Goal: Task Accomplishment & Management: Manage account settings

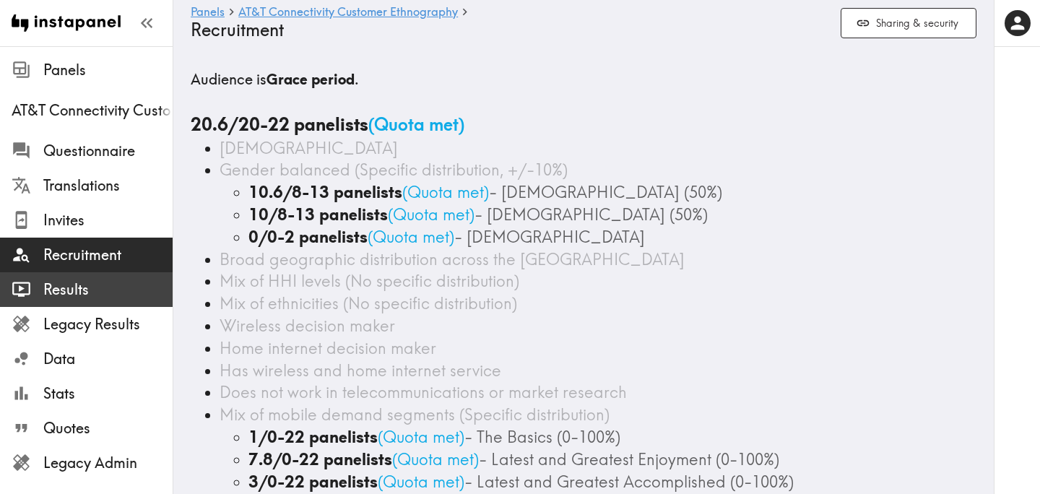
click at [121, 292] on span "Results" at bounding box center [107, 290] width 129 height 20
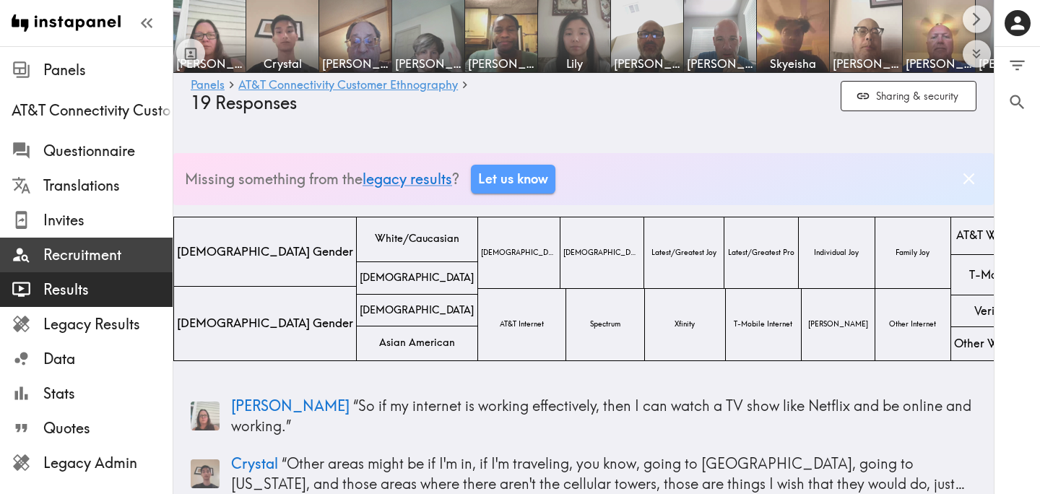
click at [112, 255] on span "Recruitment" at bounding box center [107, 255] width 129 height 20
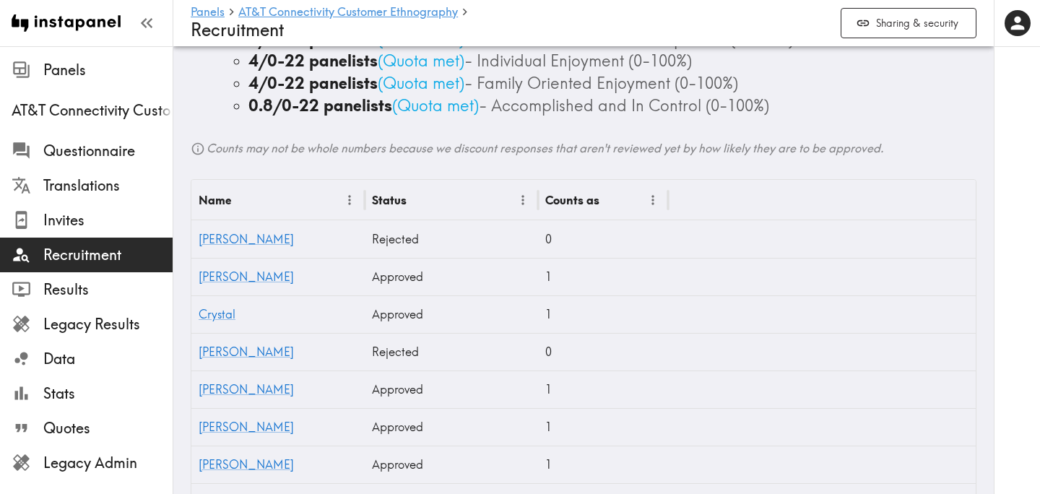
scroll to position [444, 0]
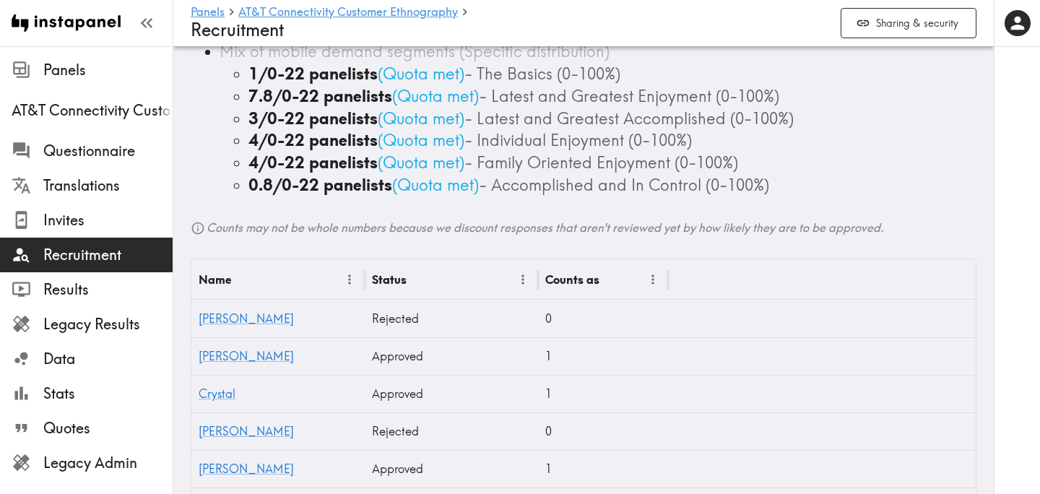
scroll to position [309, 0]
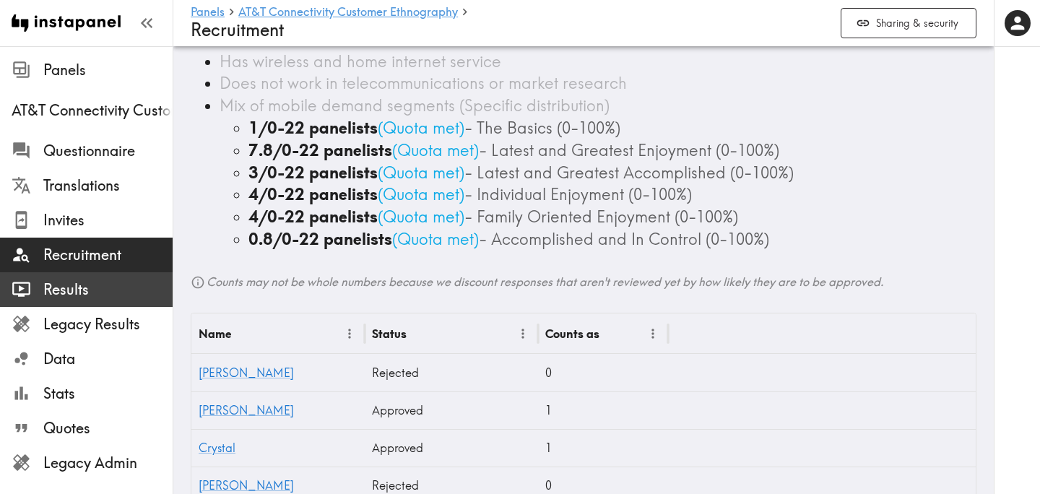
click at [106, 287] on span "Results" at bounding box center [107, 290] width 129 height 20
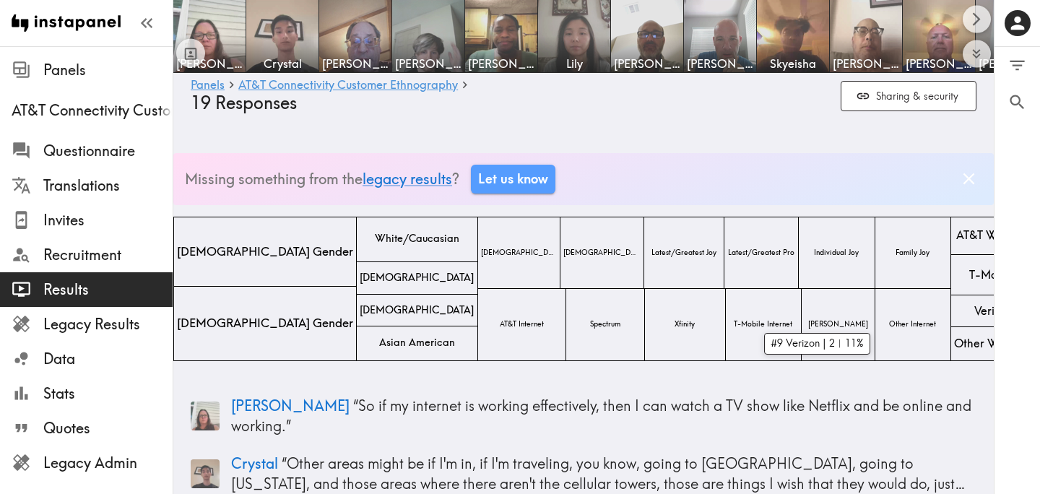
click at [972, 313] on span "Verizon" at bounding box center [994, 312] width 44 height 22
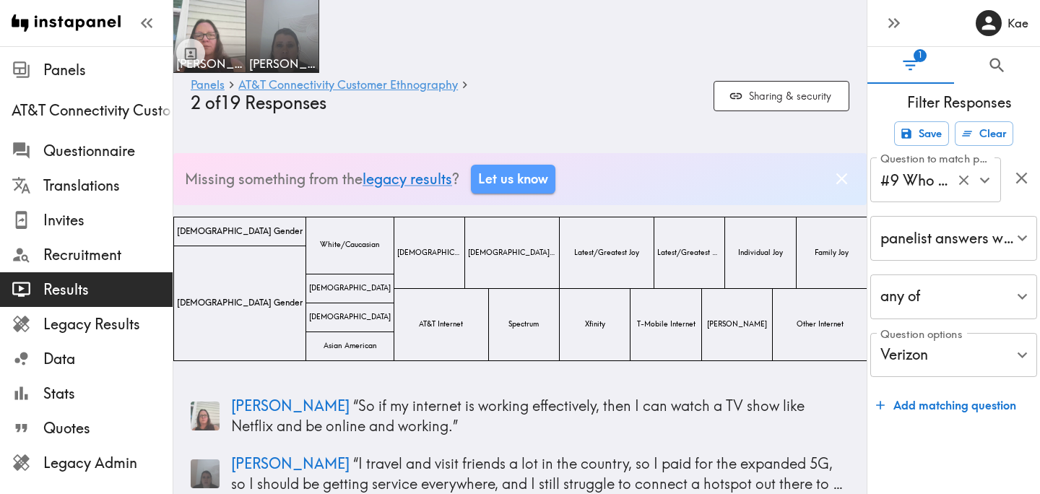
click at [983, 184] on icon "Open" at bounding box center [985, 180] width 20 height 20
click at [897, 25] on icon "button" at bounding box center [897, 23] width 6 height 10
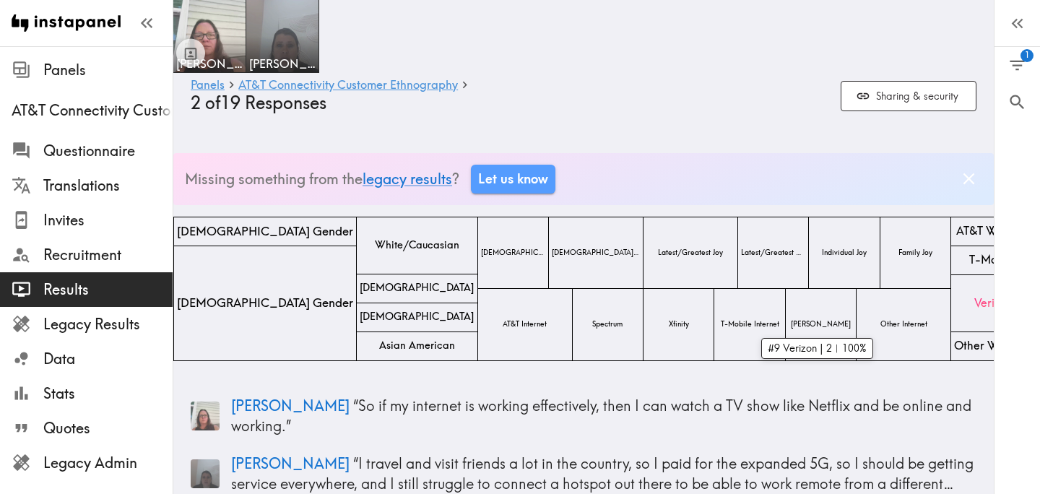
click at [972, 311] on span "Verizon" at bounding box center [994, 304] width 44 height 22
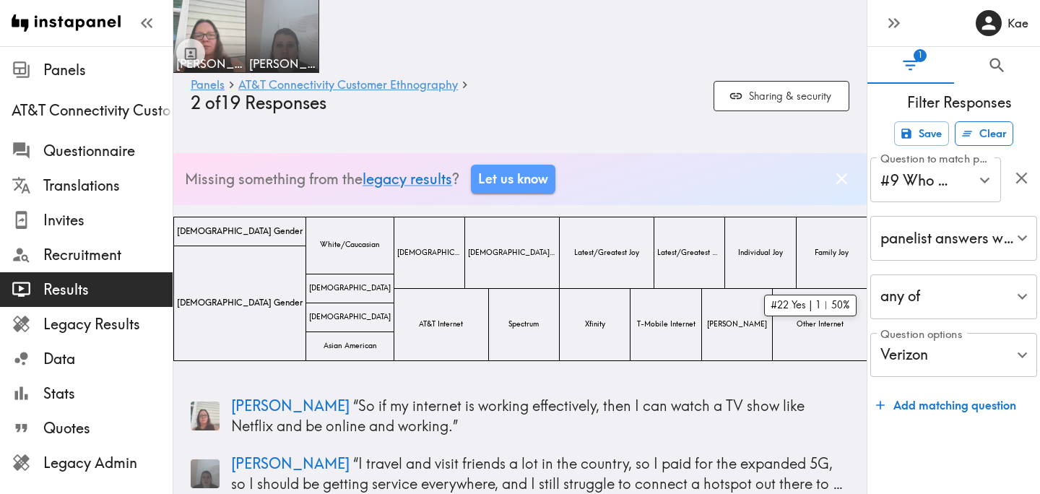
click at [999, 140] on button "Clear" at bounding box center [984, 133] width 59 height 25
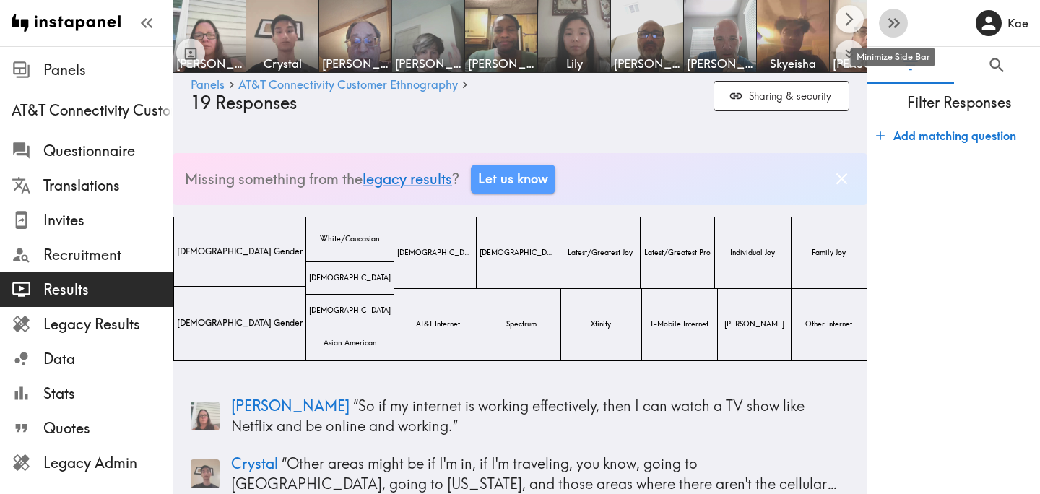
click at [895, 19] on icon "button" at bounding box center [897, 23] width 6 height 10
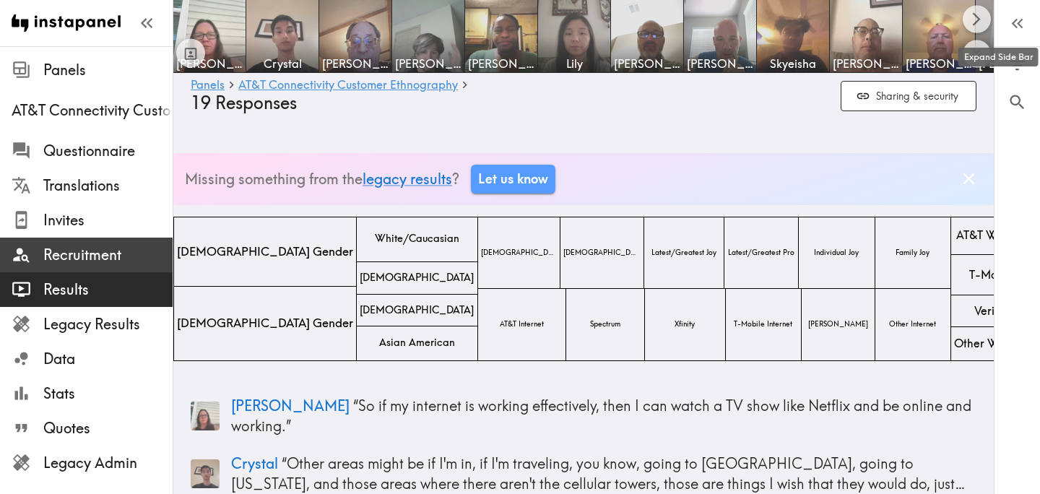
click at [113, 254] on span "Recruitment" at bounding box center [107, 255] width 129 height 20
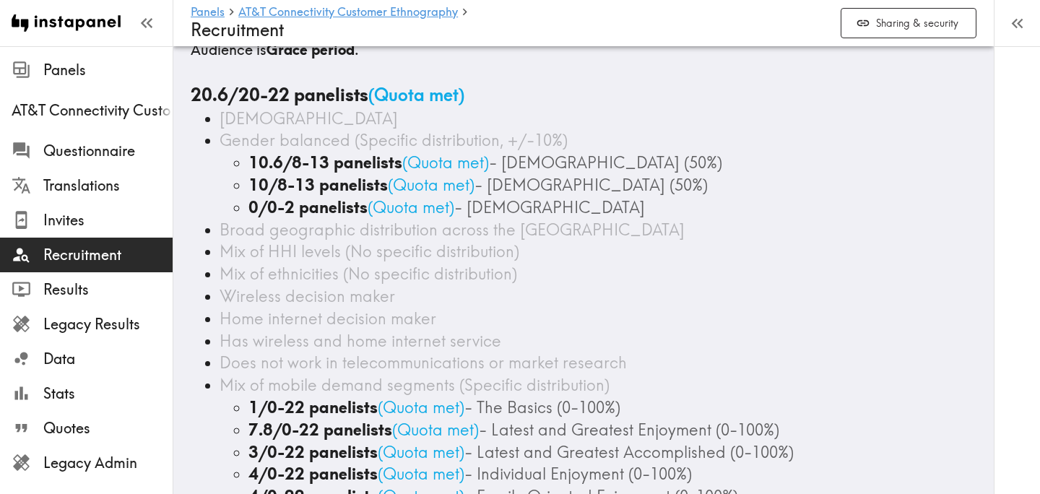
scroll to position [51, 0]
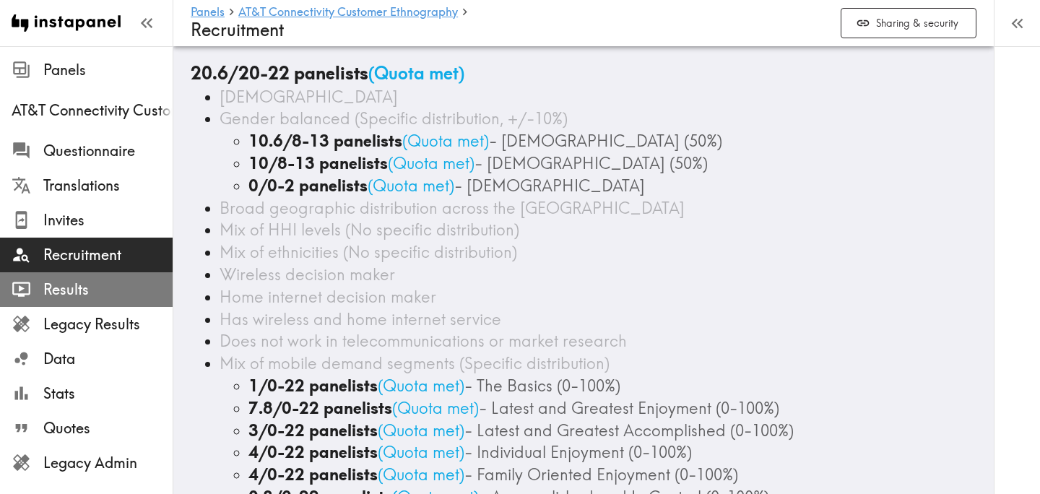
click at [100, 293] on span "Results" at bounding box center [107, 290] width 129 height 20
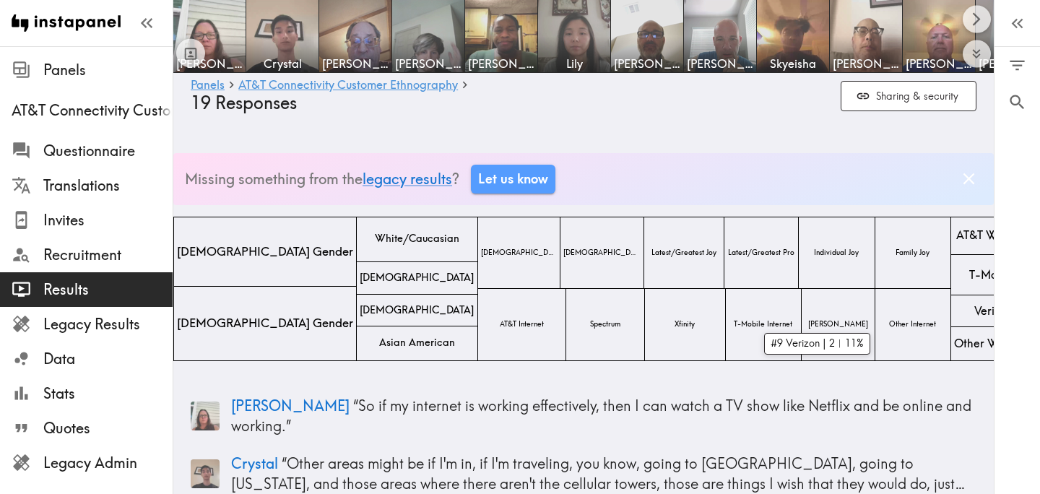
click at [972, 313] on span "Verizon" at bounding box center [994, 312] width 44 height 22
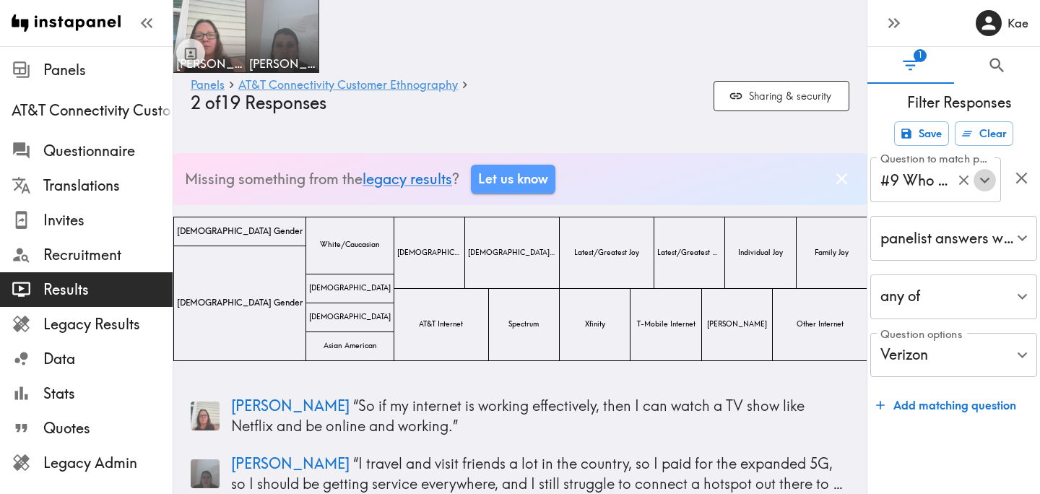
click at [980, 183] on icon "Open" at bounding box center [985, 180] width 20 height 20
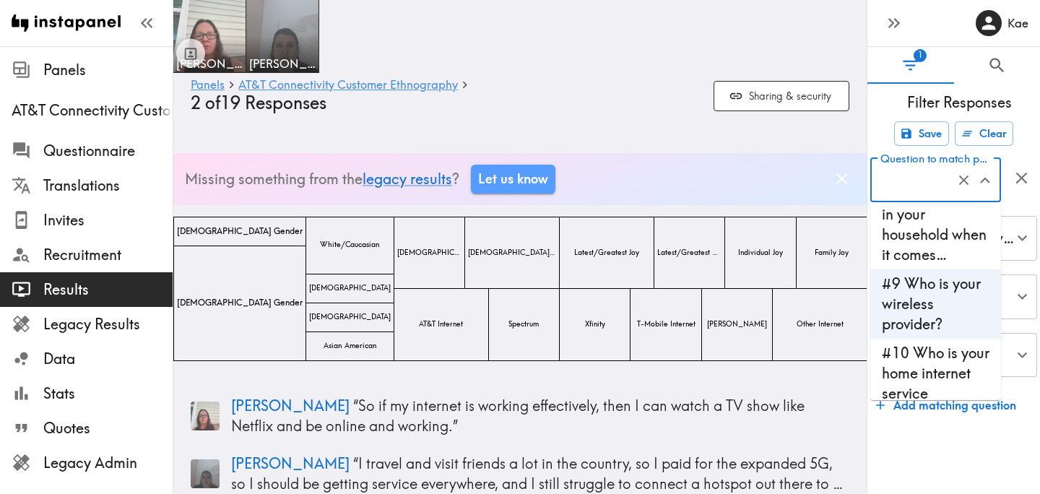
scroll to position [592, 0]
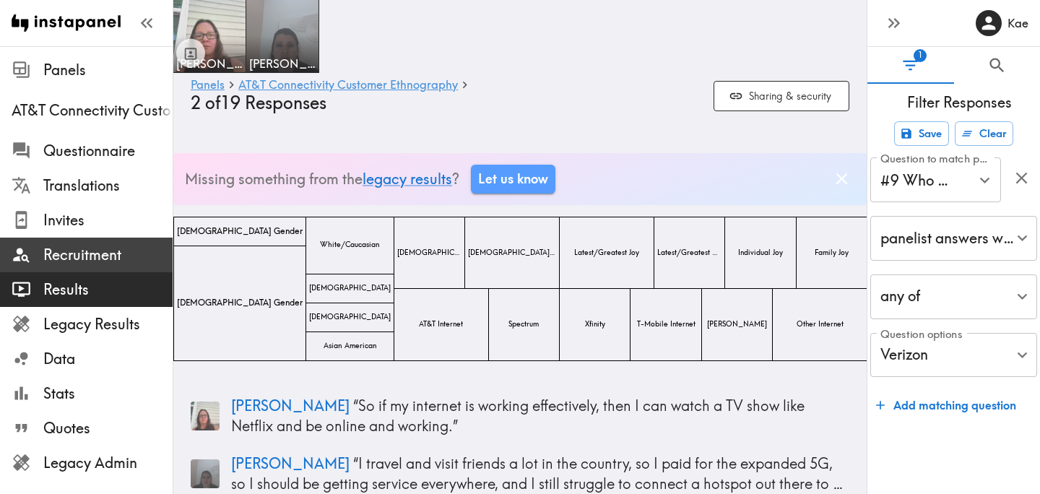
click at [95, 251] on span "Recruitment" at bounding box center [107, 255] width 129 height 20
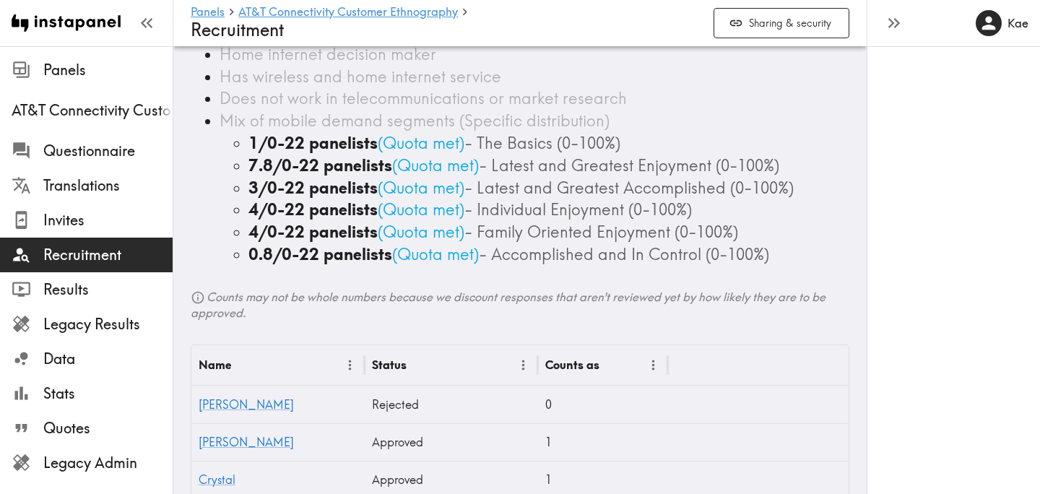
scroll to position [295, 0]
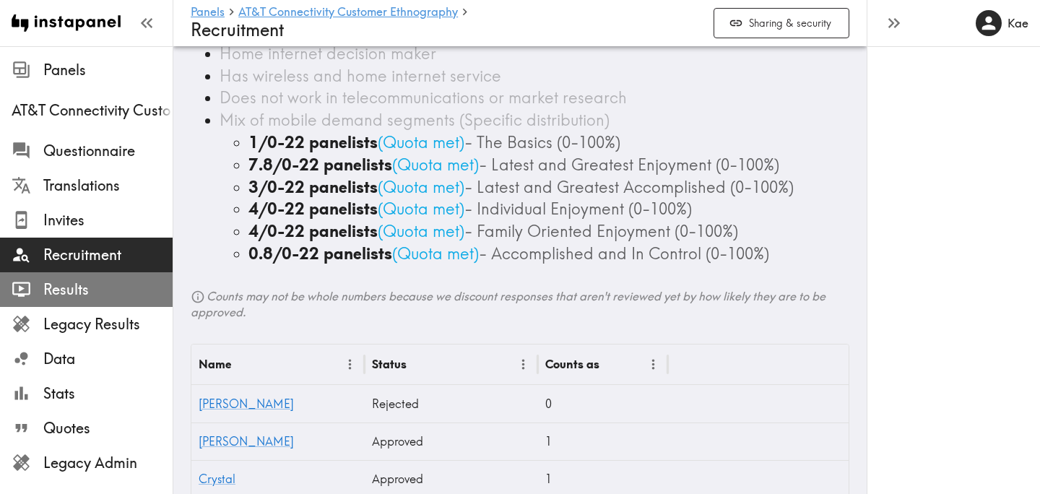
click at [118, 289] on span "Results" at bounding box center [107, 290] width 129 height 20
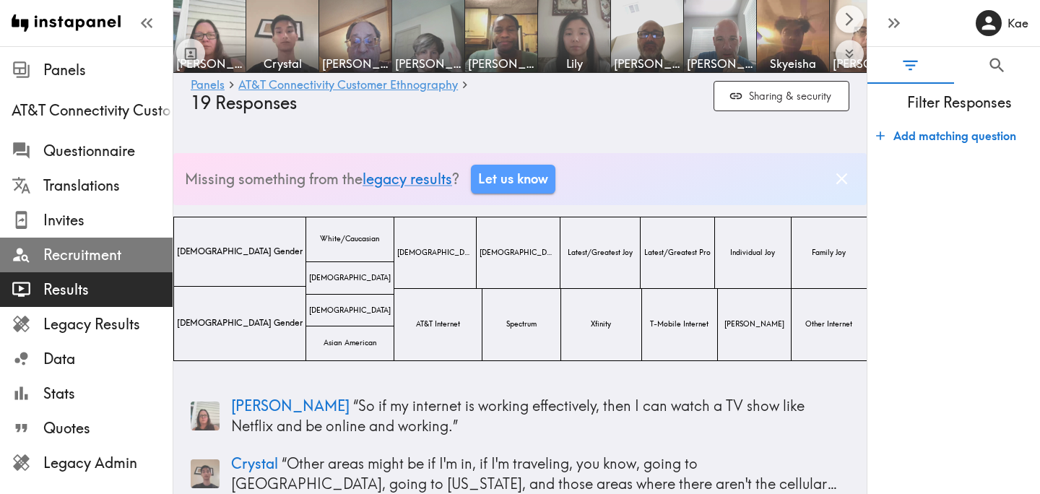
click at [106, 259] on span "Recruitment" at bounding box center [107, 255] width 129 height 20
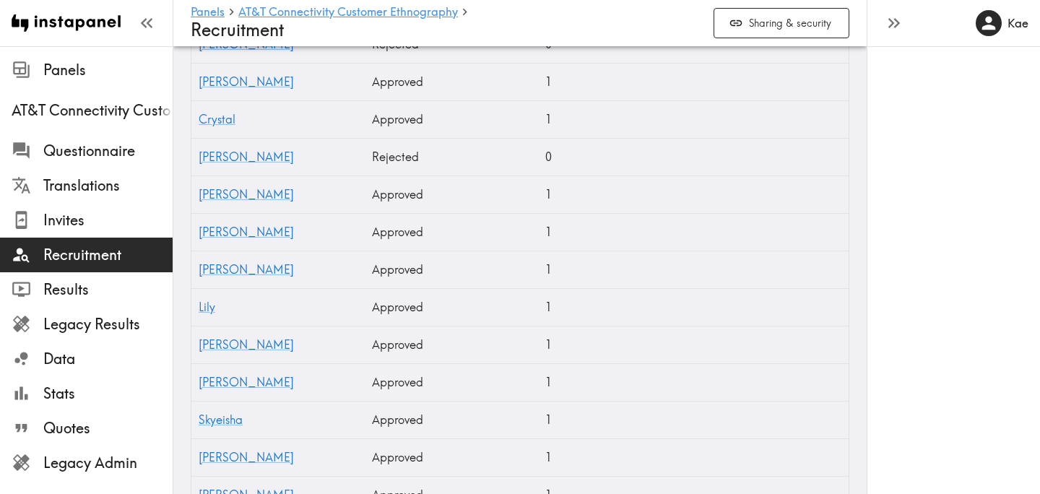
scroll to position [666, 0]
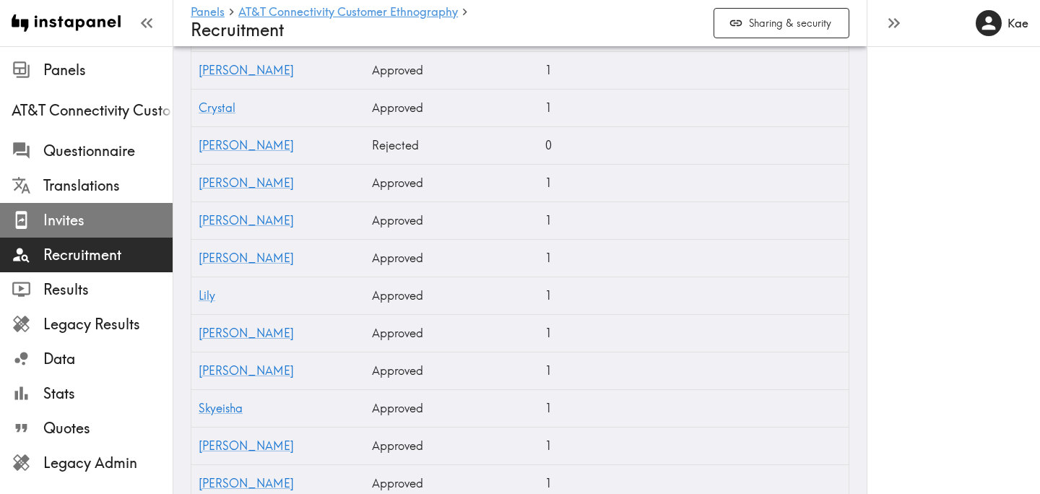
click at [124, 220] on span "Invites" at bounding box center [107, 220] width 129 height 20
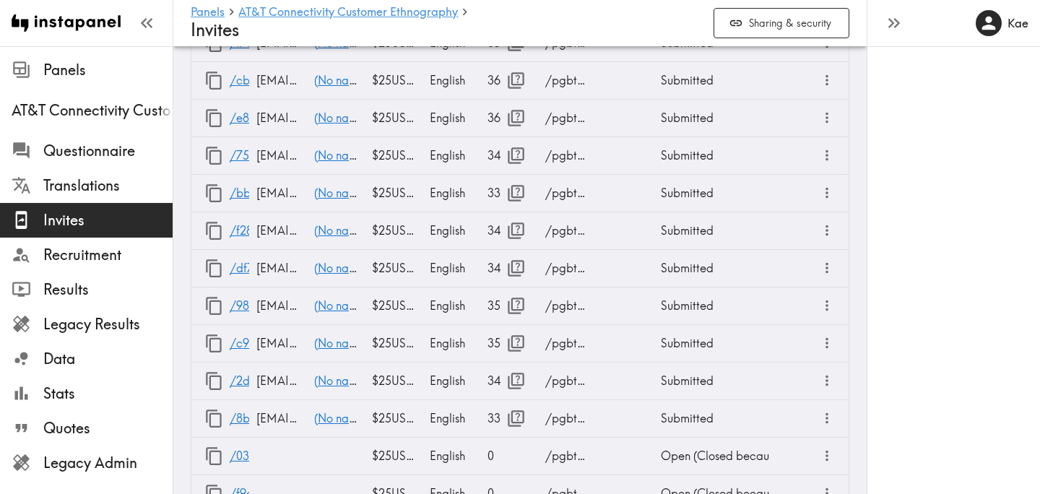
scroll to position [1681, 0]
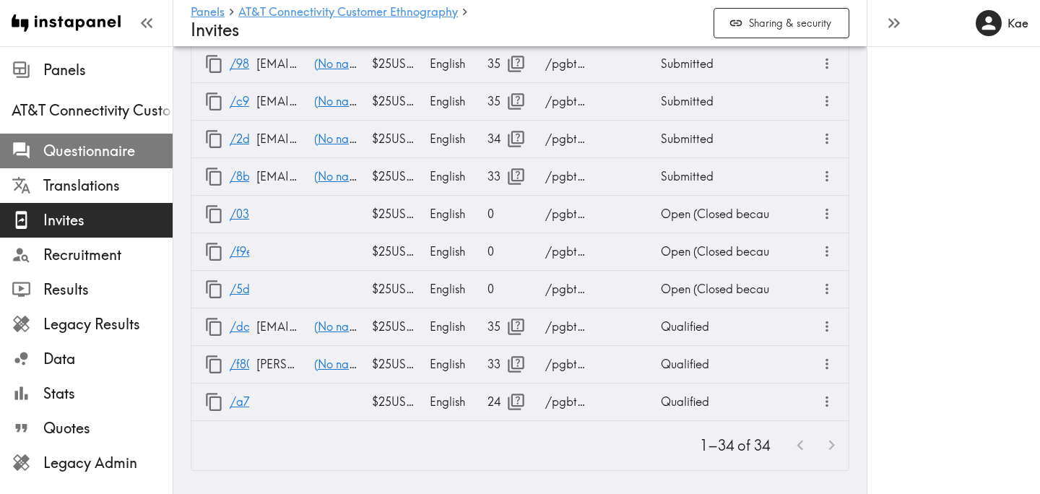
click at [72, 157] on span "Questionnaire" at bounding box center [107, 151] width 129 height 20
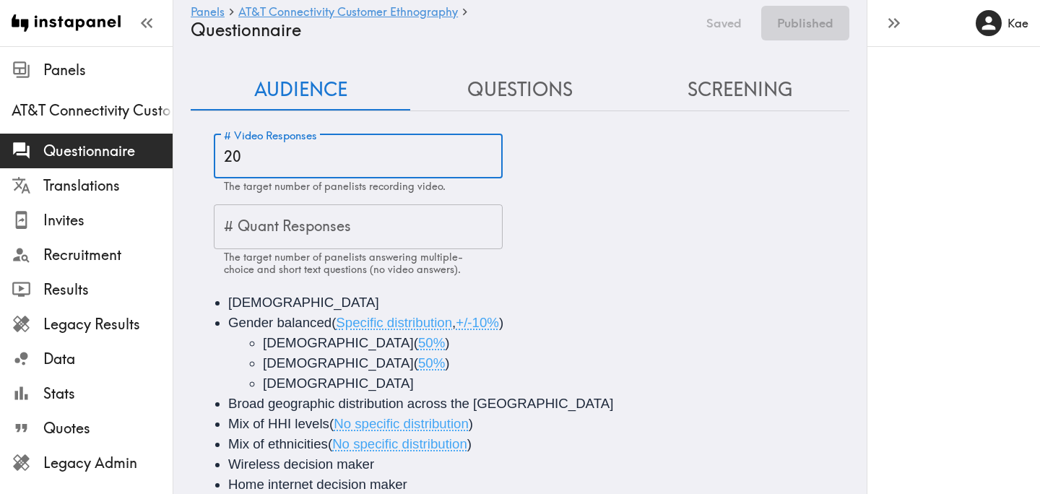
click at [290, 158] on input "20" at bounding box center [358, 156] width 289 height 45
type input "22"
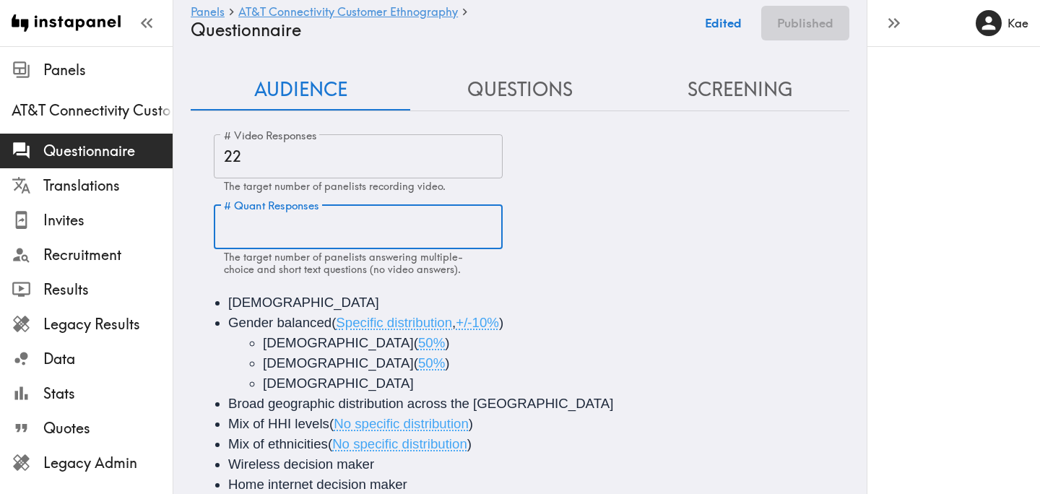
click at [717, 230] on div "# Video Responses 22 # Video Responses The target number of panelists recording…" at bounding box center [532, 205] width 636 height 142
click at [834, 22] on button "Publish" at bounding box center [813, 23] width 74 height 35
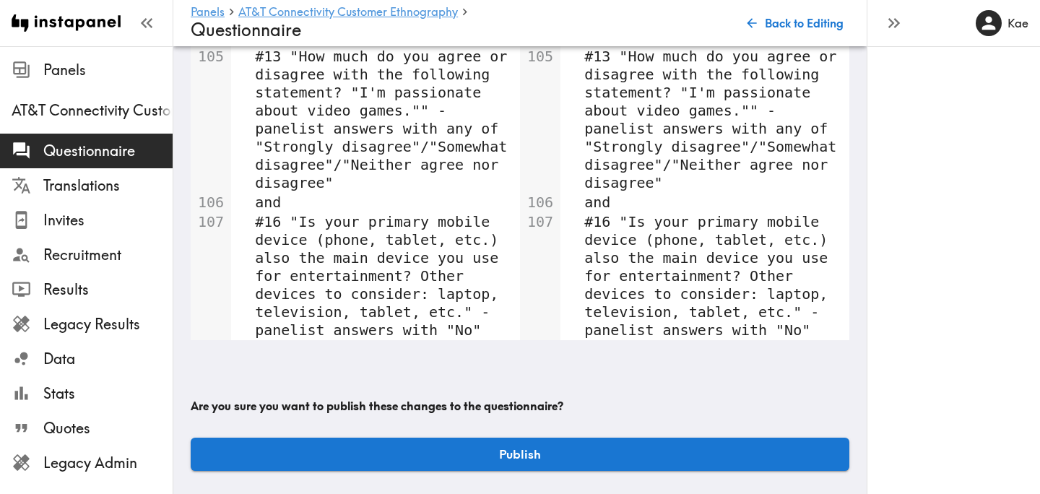
scroll to position [4637, 0]
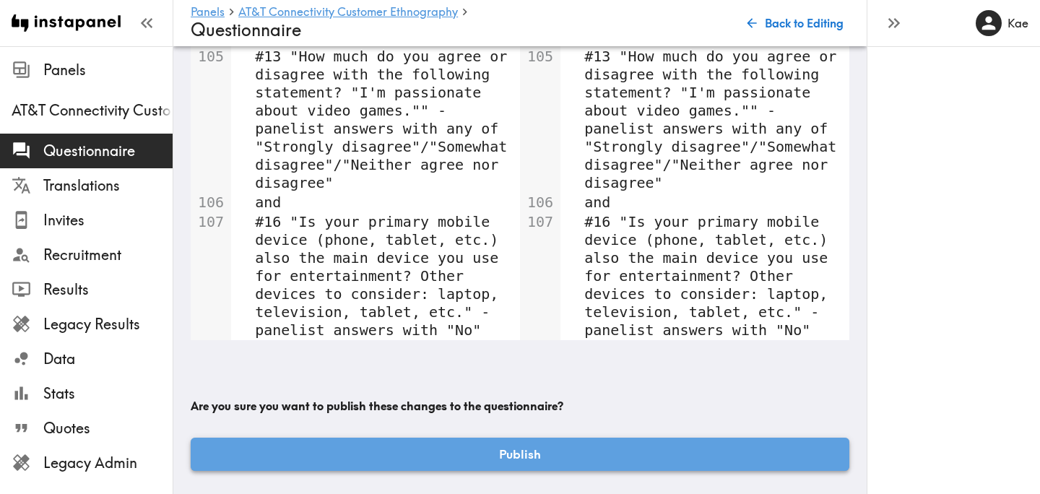
click at [568, 449] on button "Publish" at bounding box center [520, 454] width 659 height 33
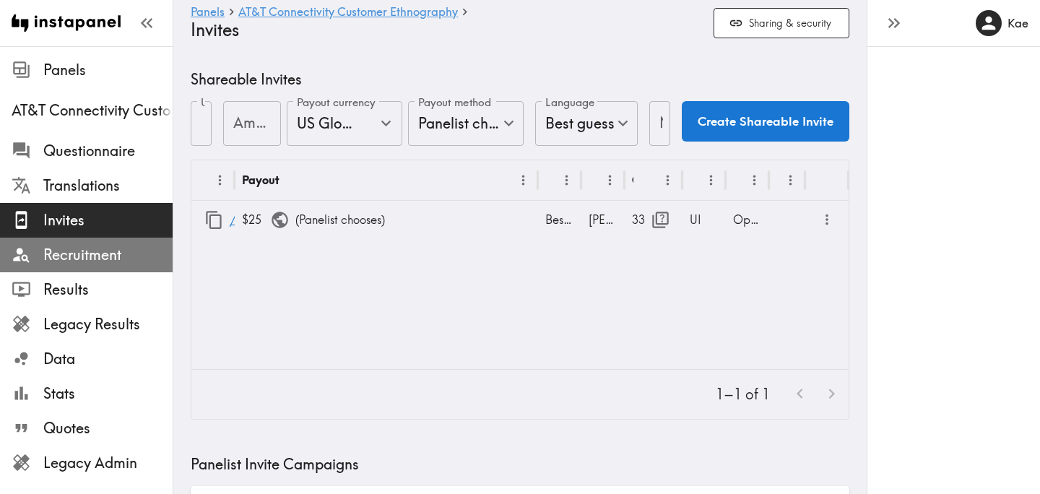
click at [120, 262] on span "Recruitment" at bounding box center [107, 255] width 129 height 20
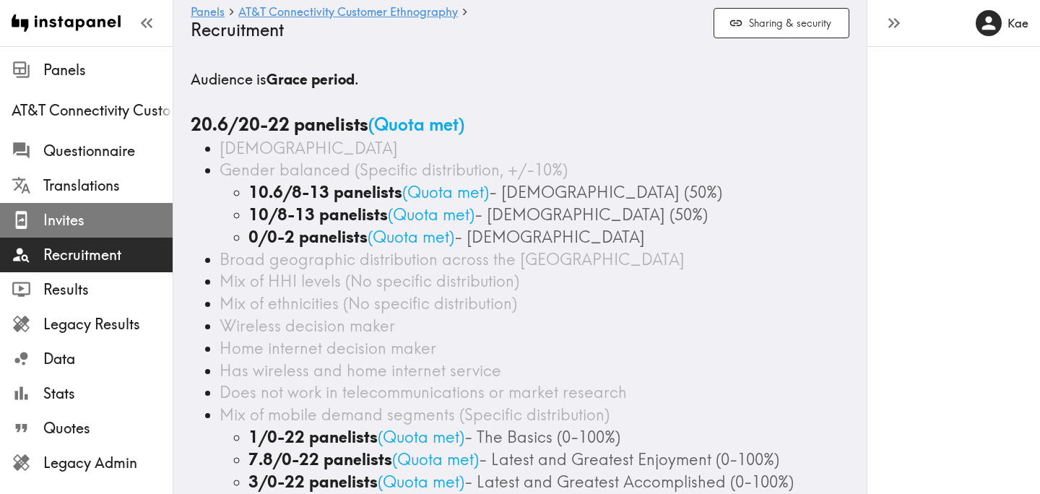
click at [118, 229] on span "Invites" at bounding box center [107, 220] width 129 height 20
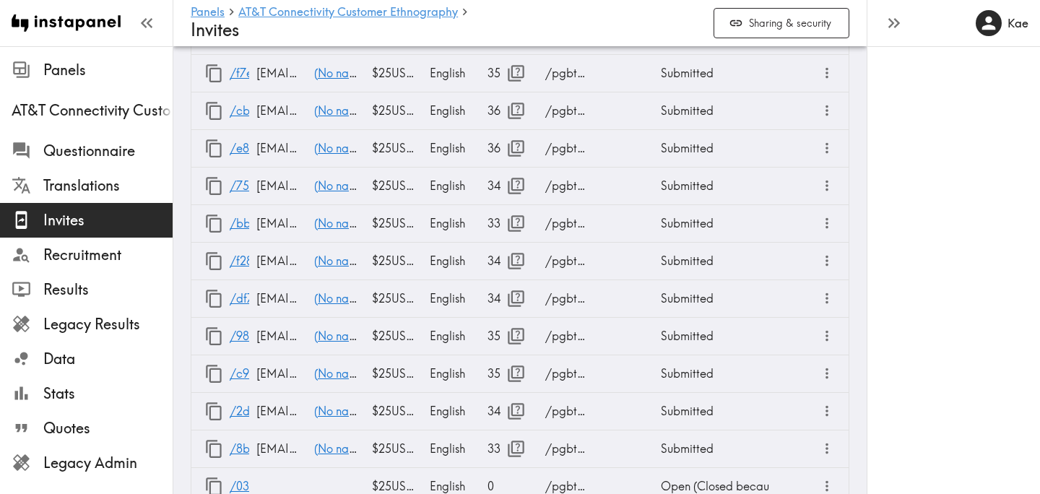
scroll to position [1681, 0]
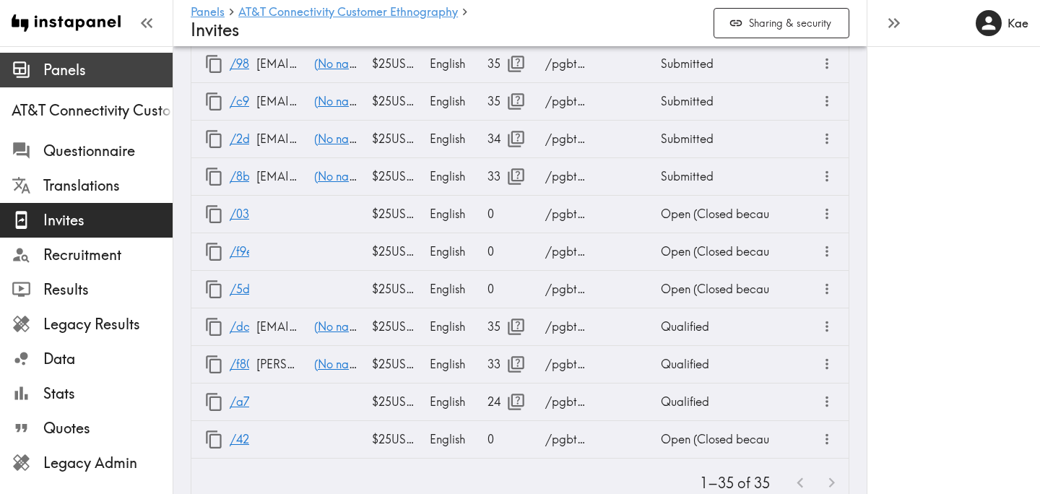
click at [90, 77] on span "Panels" at bounding box center [107, 70] width 129 height 20
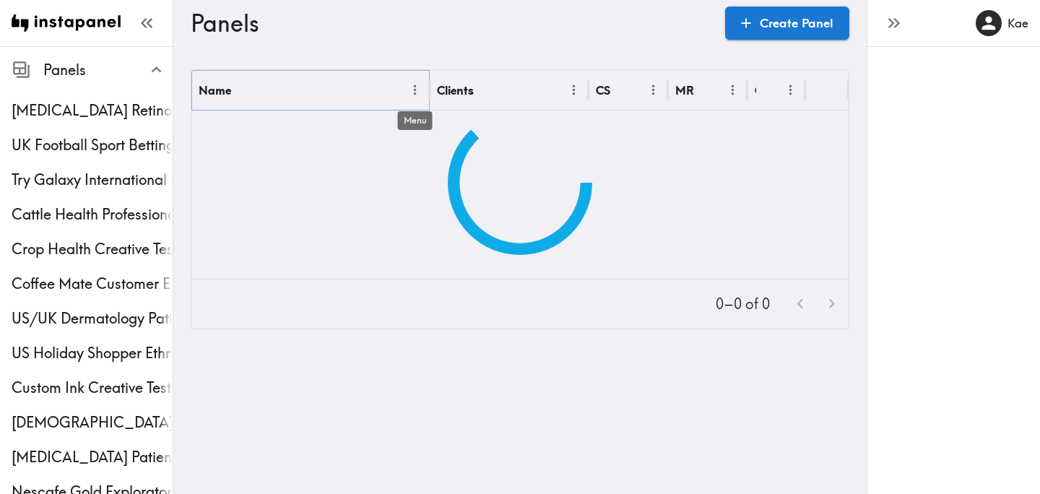
click at [418, 89] on icon "Menu" at bounding box center [414, 89] width 15 height 15
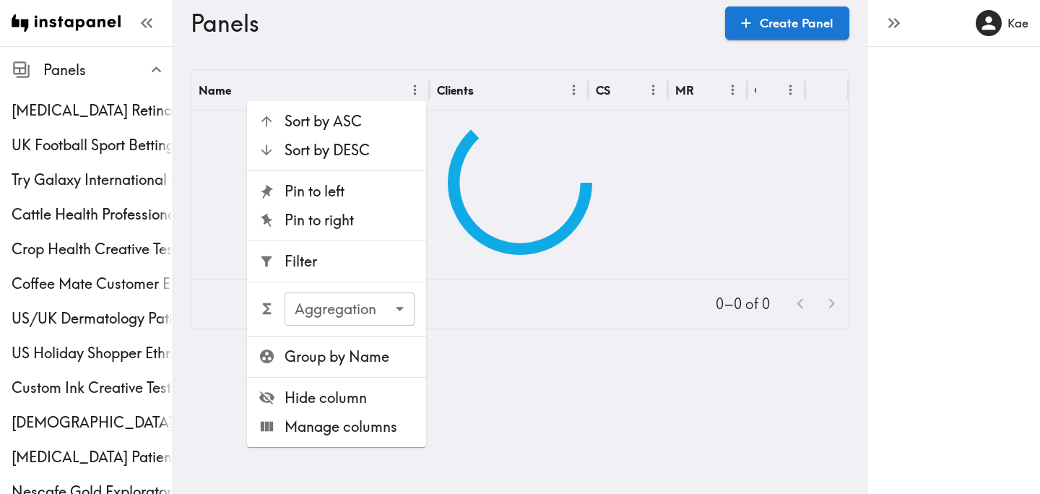
click at [353, 260] on span "Filter" at bounding box center [350, 261] width 130 height 20
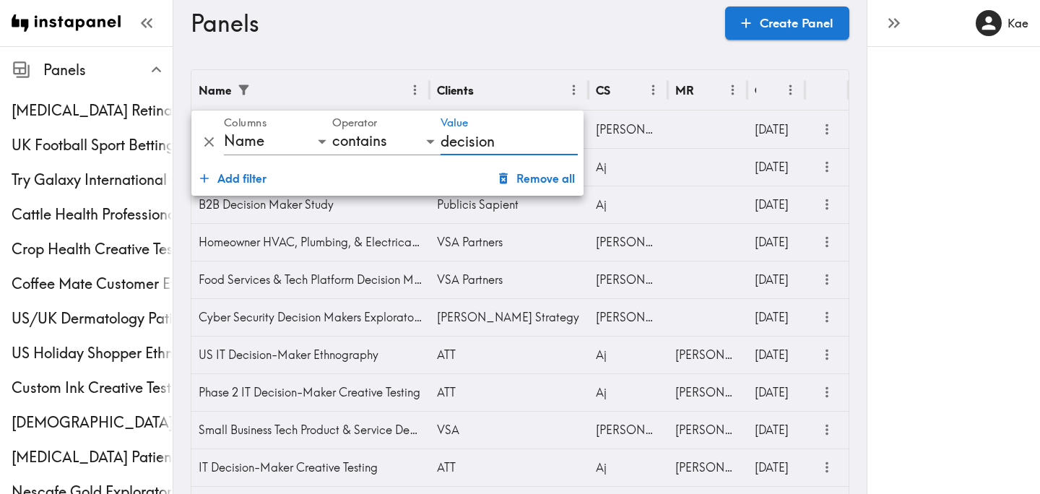
type input "decision"
click at [576, 36] on h3 "Panels" at bounding box center [452, 22] width 523 height 27
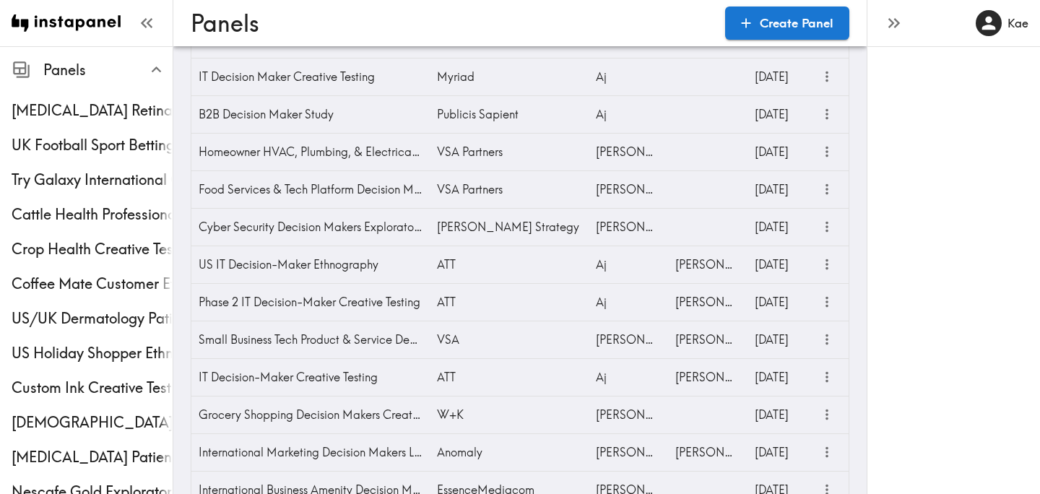
scroll to position [98, 0]
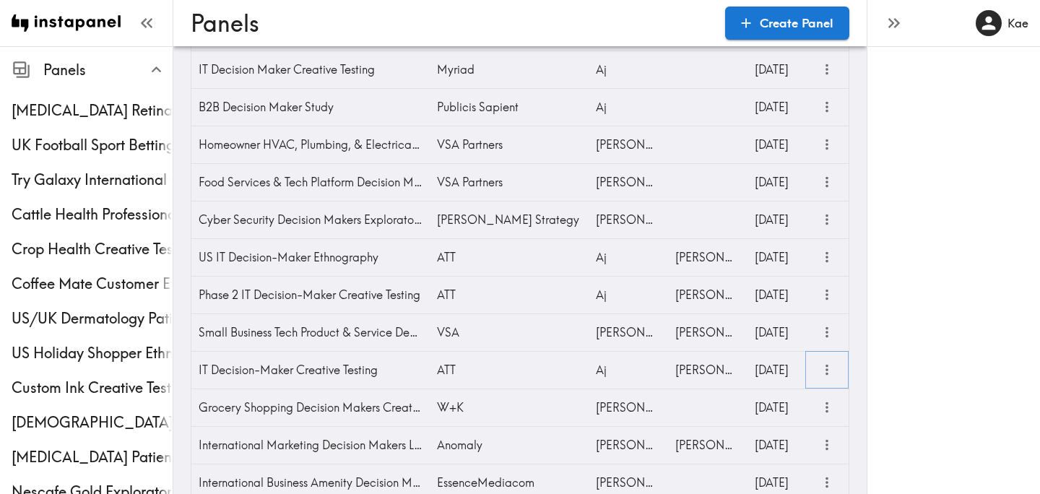
click at [832, 372] on icon "more" at bounding box center [827, 370] width 17 height 17
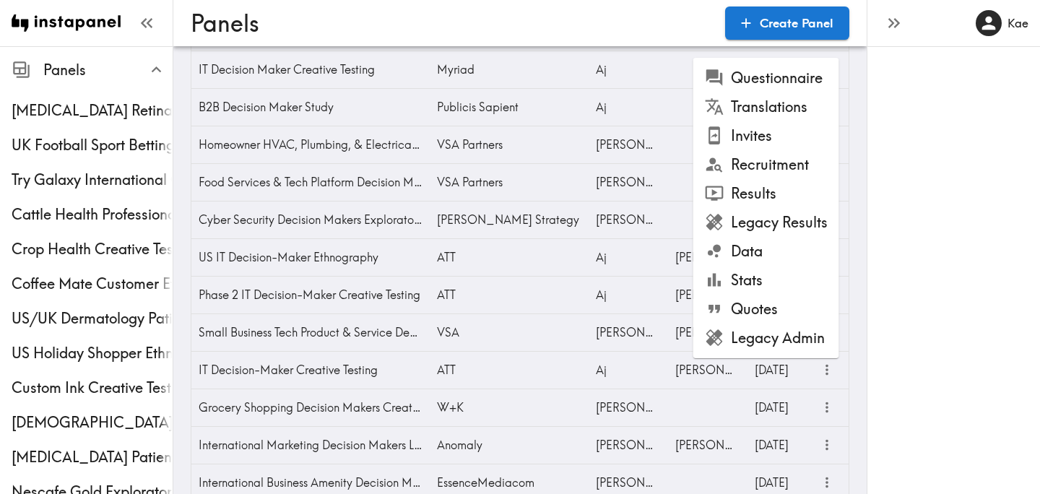
click at [769, 181] on li "Results" at bounding box center [767, 193] width 146 height 29
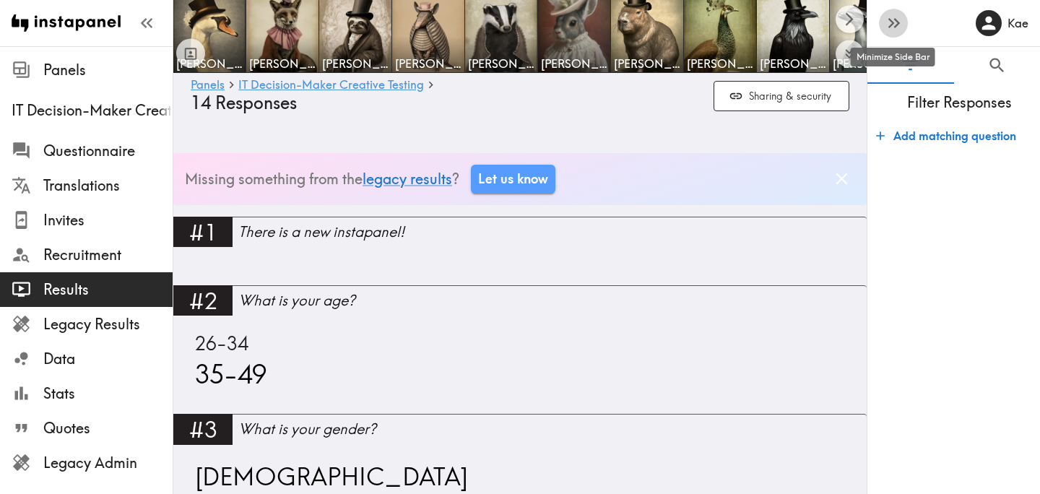
click at [896, 16] on icon "button" at bounding box center [894, 23] width 20 height 20
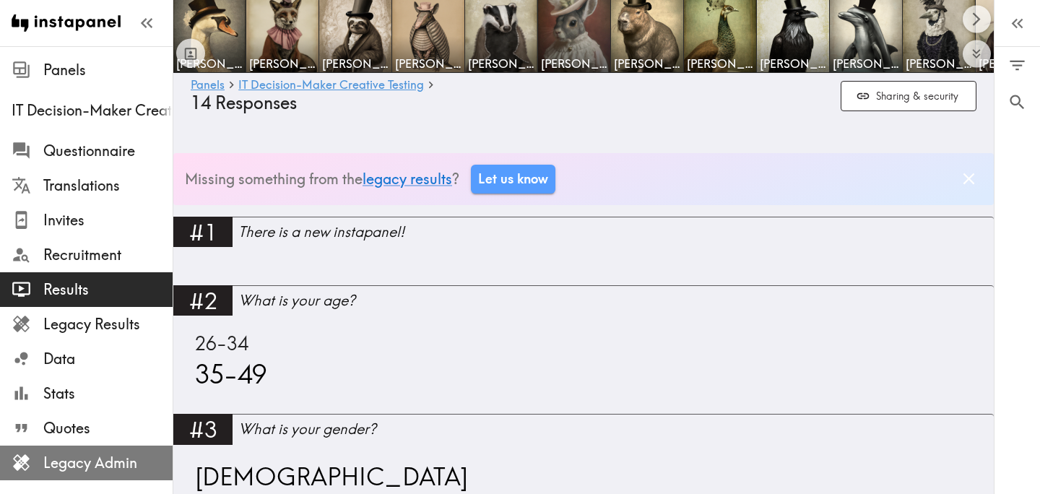
click at [127, 455] on span "Legacy Admin" at bounding box center [107, 463] width 129 height 20
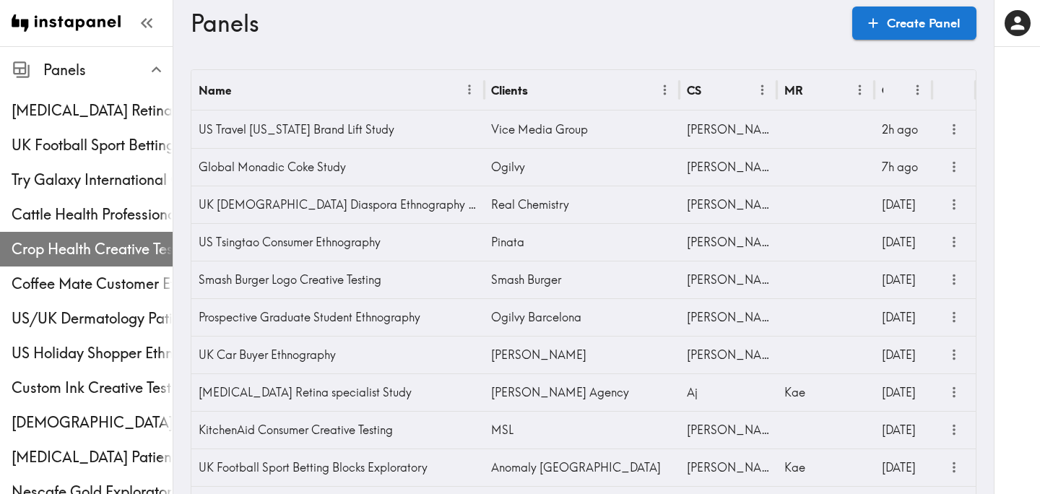
click at [72, 260] on span "Crop Health Creative Testing" at bounding box center [92, 249] width 161 height 26
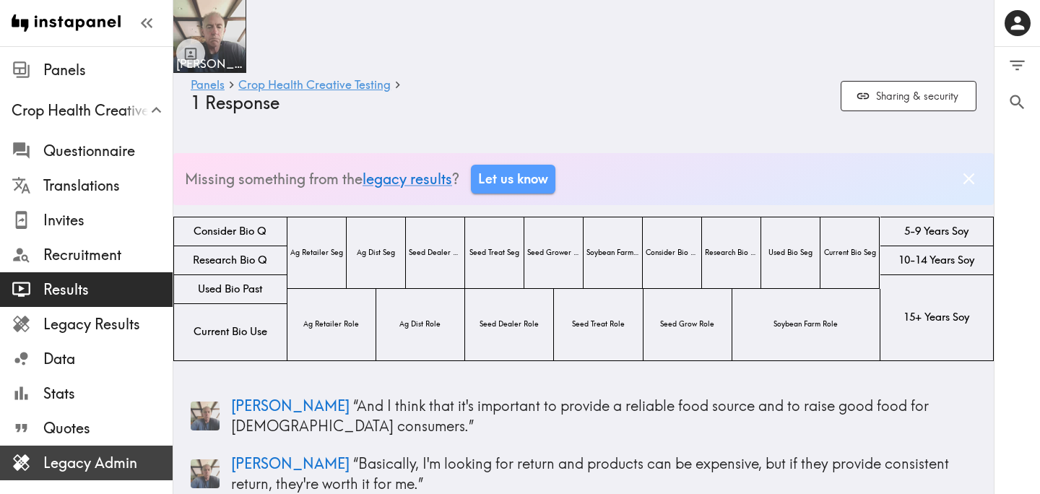
click at [98, 467] on span "Legacy Admin" at bounding box center [107, 463] width 129 height 20
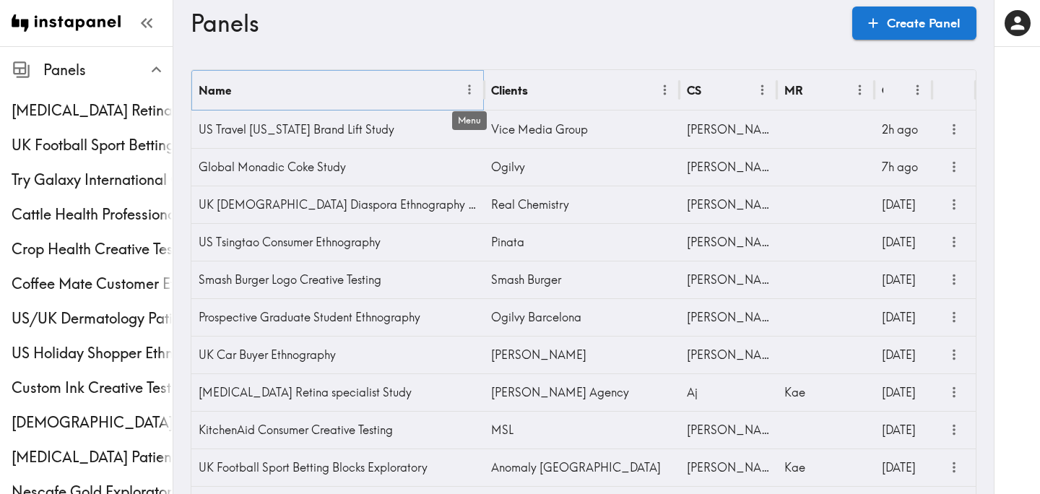
click at [471, 89] on icon "Menu" at bounding box center [469, 89] width 15 height 15
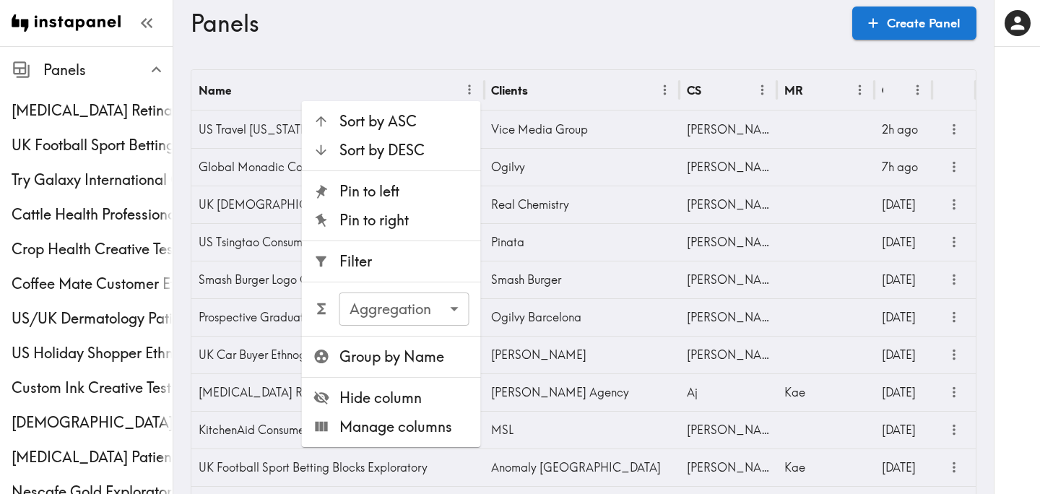
click at [392, 270] on span "Filter" at bounding box center [405, 261] width 130 height 20
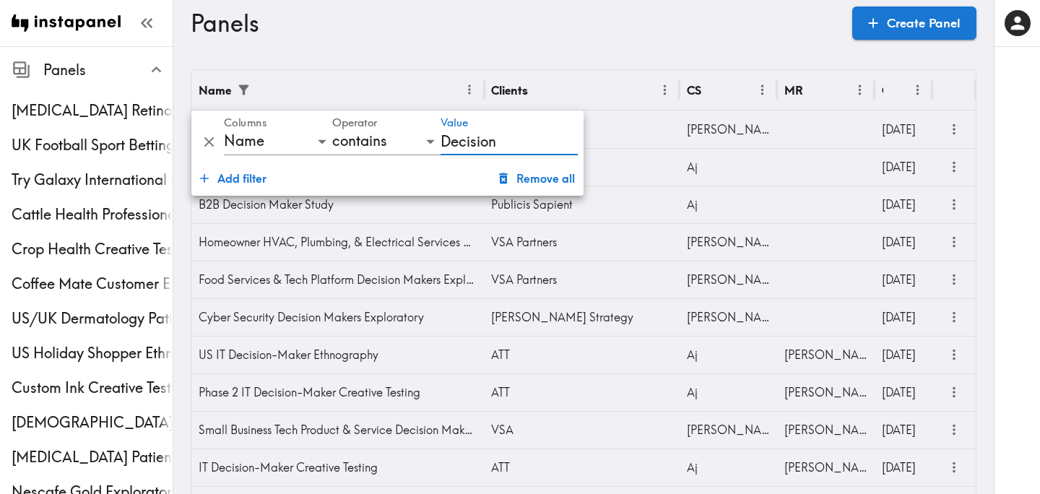
type input "Decision"
click at [525, 38] on div "Panels Create Panel" at bounding box center [584, 23] width 786 height 46
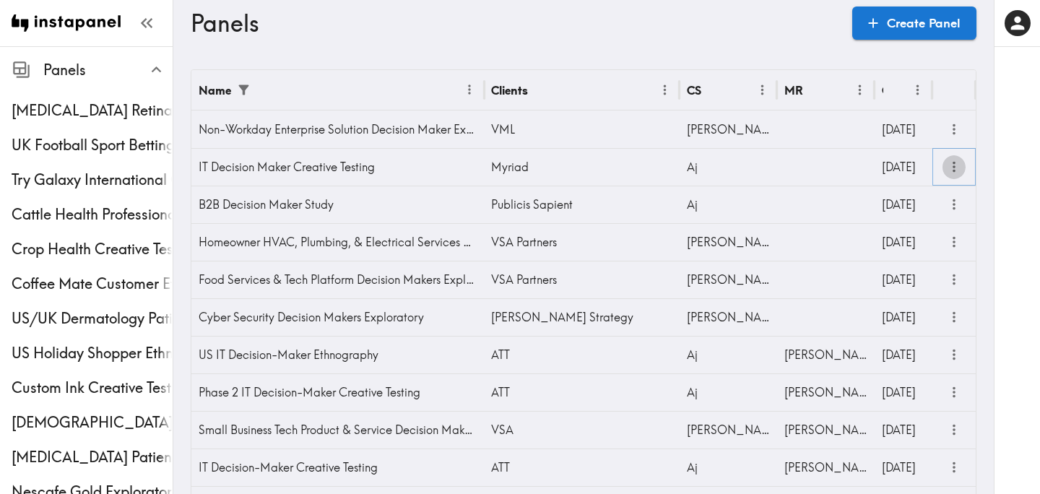
click at [954, 170] on icon "more" at bounding box center [954, 167] width 3 height 11
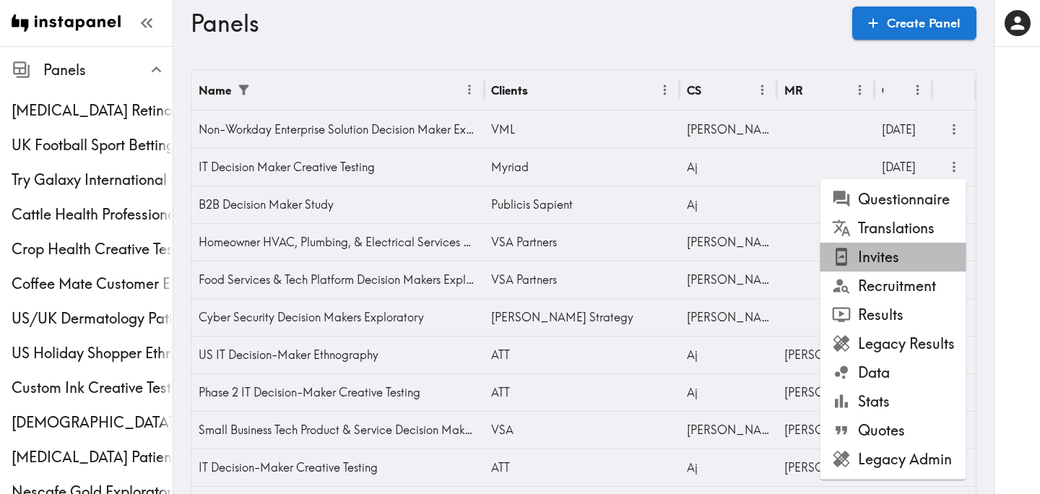
click at [907, 252] on li "Invites" at bounding box center [894, 257] width 146 height 29
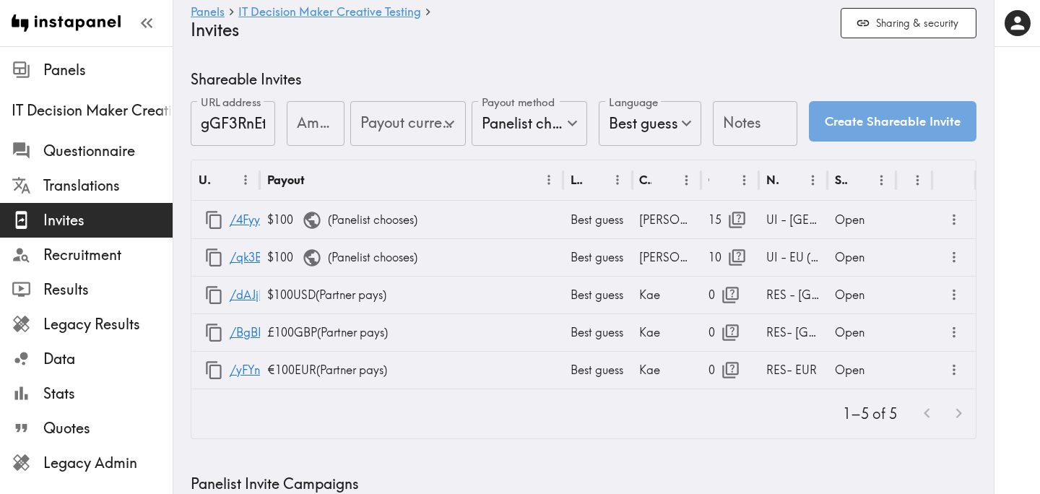
type input "US Global Equivalent - converted and cost-of-living adjusted"
type input "USD - US Dollar (United States of America, American Samoa, Bonaire, Sint Eustat…"
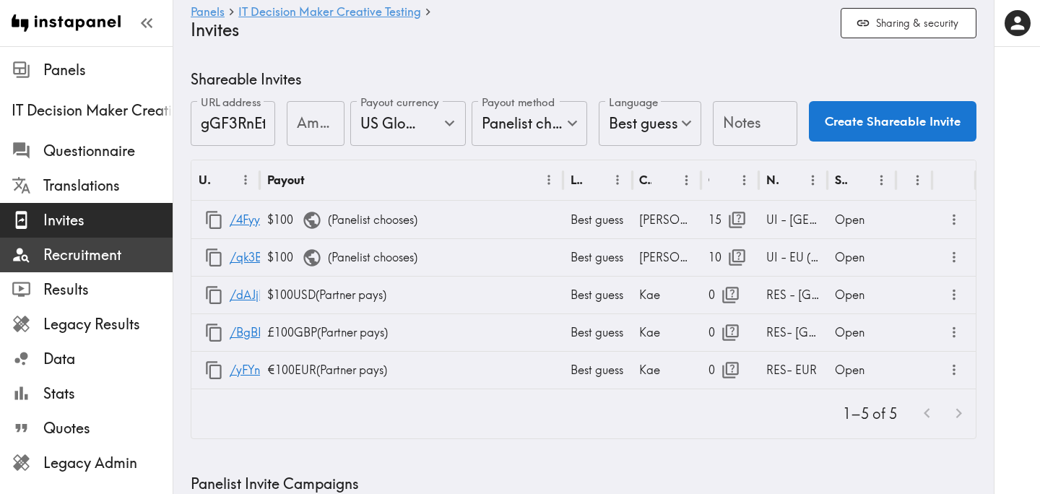
click at [105, 253] on span "Recruitment" at bounding box center [107, 255] width 129 height 20
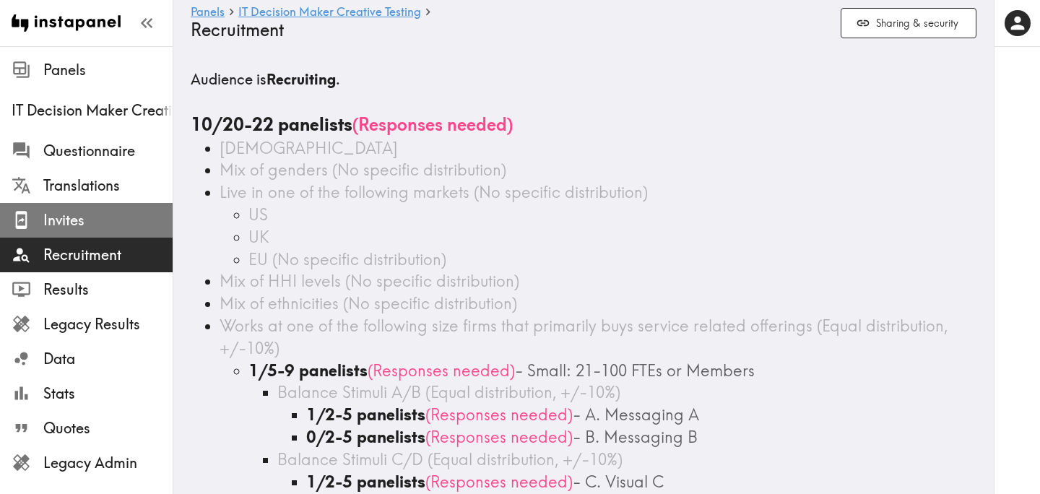
click at [110, 212] on span "Invites" at bounding box center [107, 220] width 129 height 20
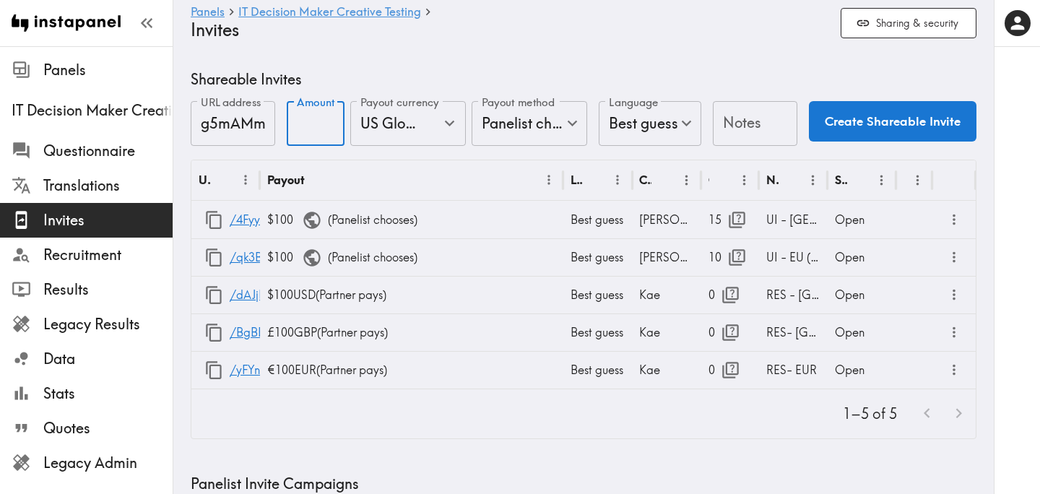
click at [307, 125] on input "Amount" at bounding box center [316, 123] width 58 height 45
click at [220, 368] on icon "button" at bounding box center [214, 370] width 16 height 18
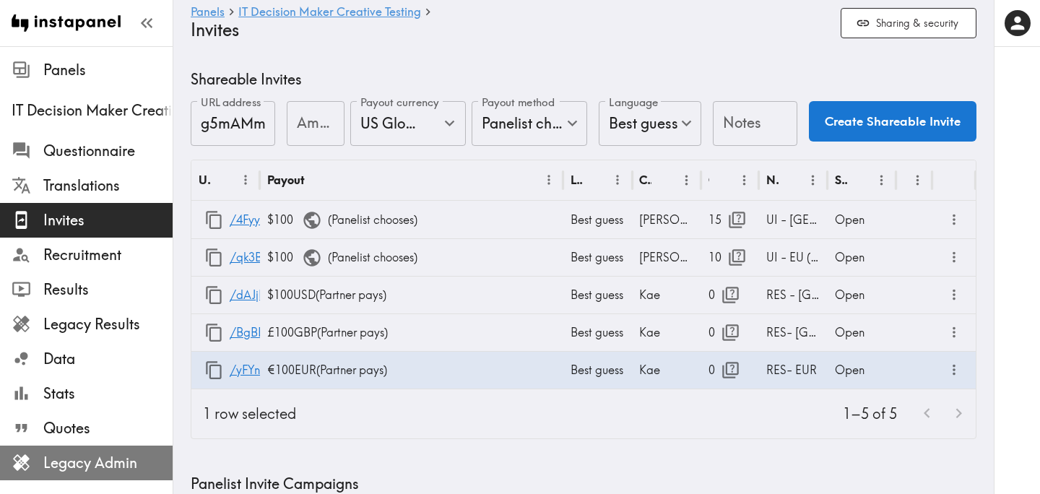
click at [102, 460] on span "Legacy Admin" at bounding box center [107, 463] width 129 height 20
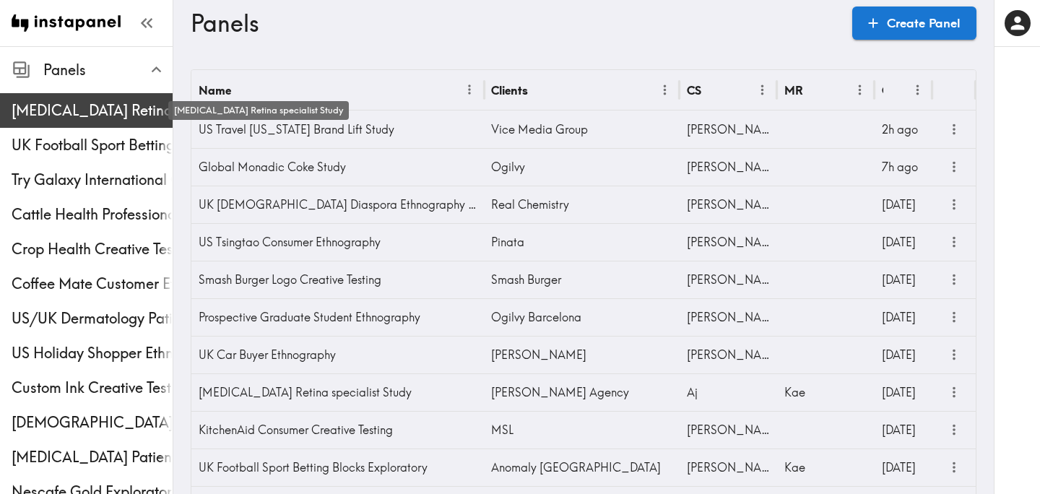
click at [70, 105] on span "[MEDICAL_DATA] Retina specialist Study" at bounding box center [92, 110] width 161 height 20
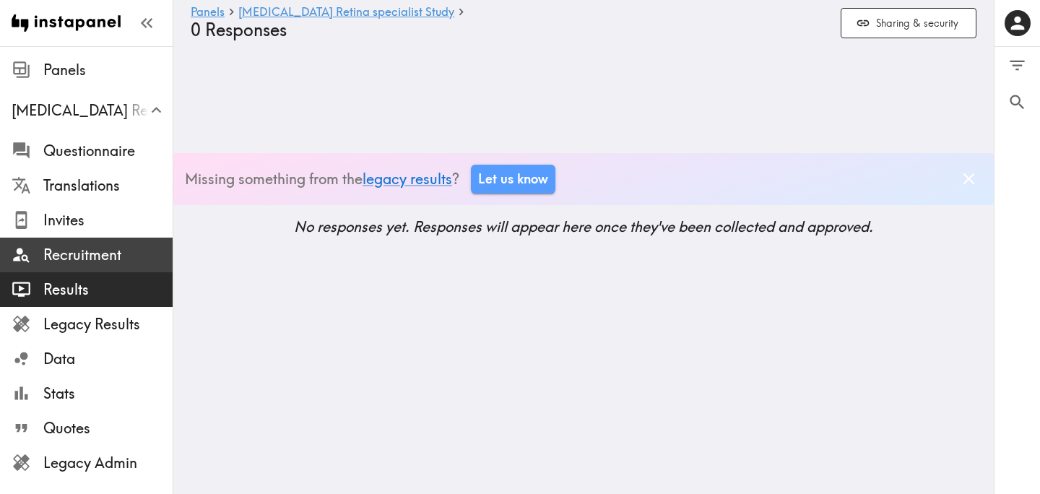
click at [87, 253] on span "Recruitment" at bounding box center [107, 255] width 129 height 20
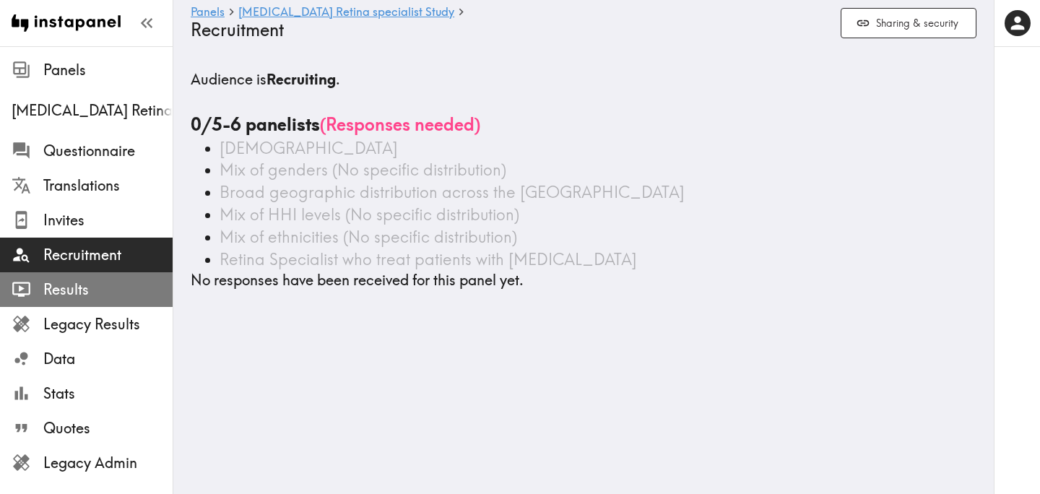
click at [87, 285] on span "Results" at bounding box center [107, 290] width 129 height 20
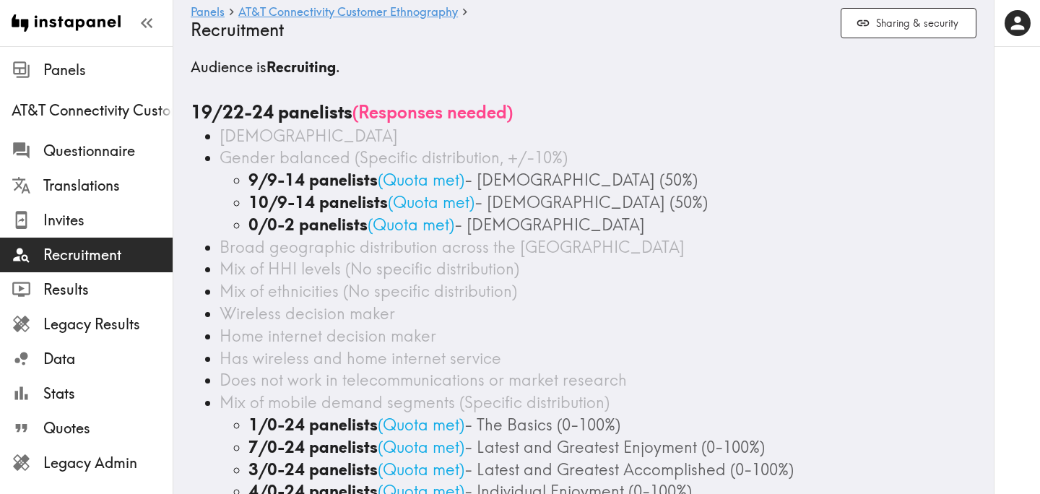
scroll to position [14, 0]
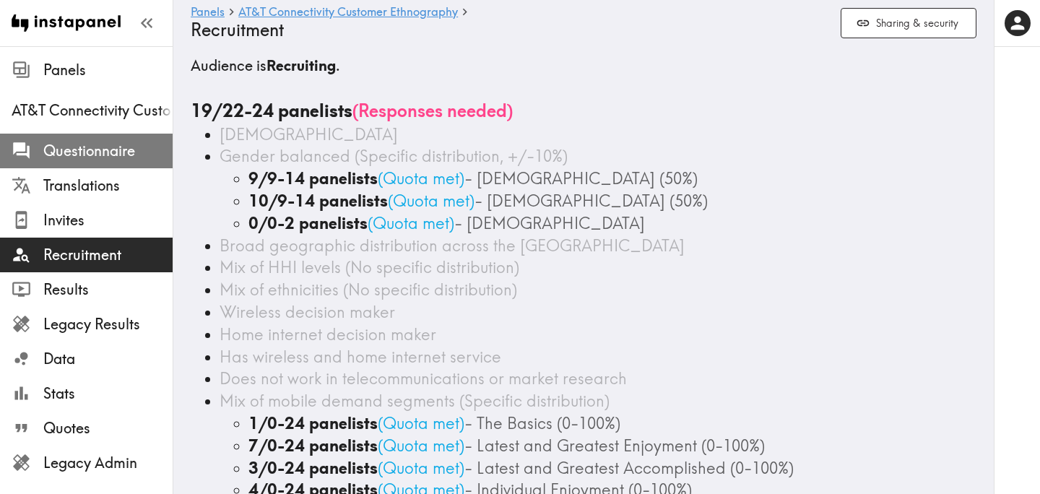
click at [125, 145] on span "Questionnaire" at bounding box center [107, 151] width 129 height 20
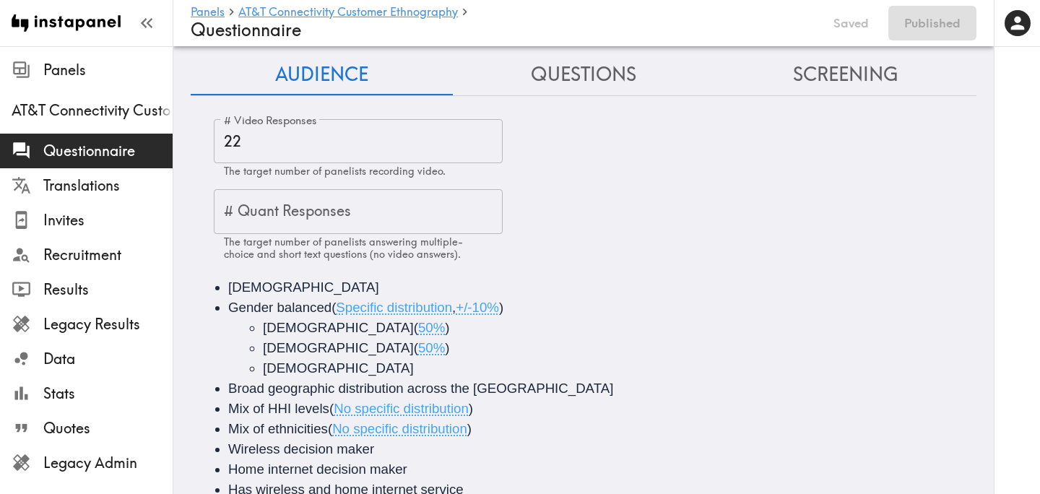
scroll to position [9, 0]
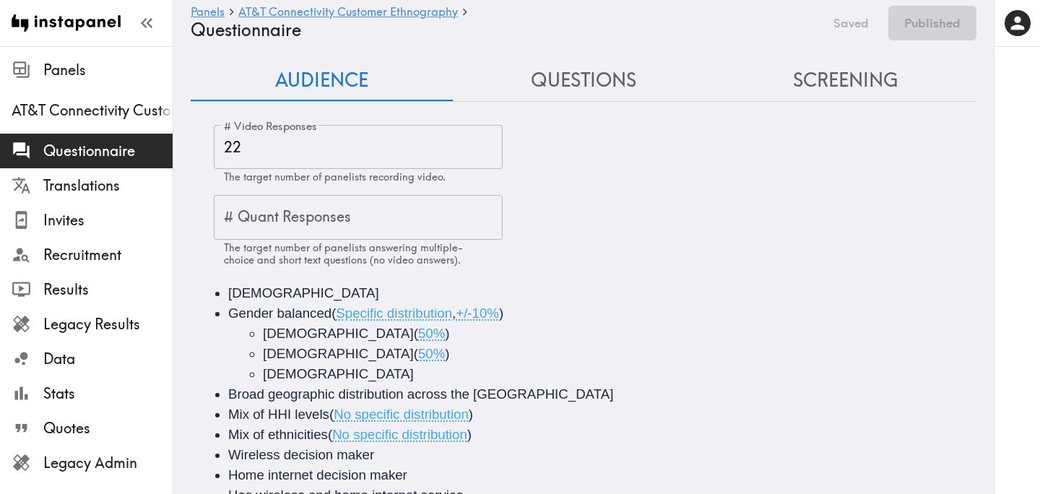
click at [292, 137] on input "22" at bounding box center [358, 147] width 289 height 45
click at [285, 145] on input "22" at bounding box center [358, 147] width 289 height 45
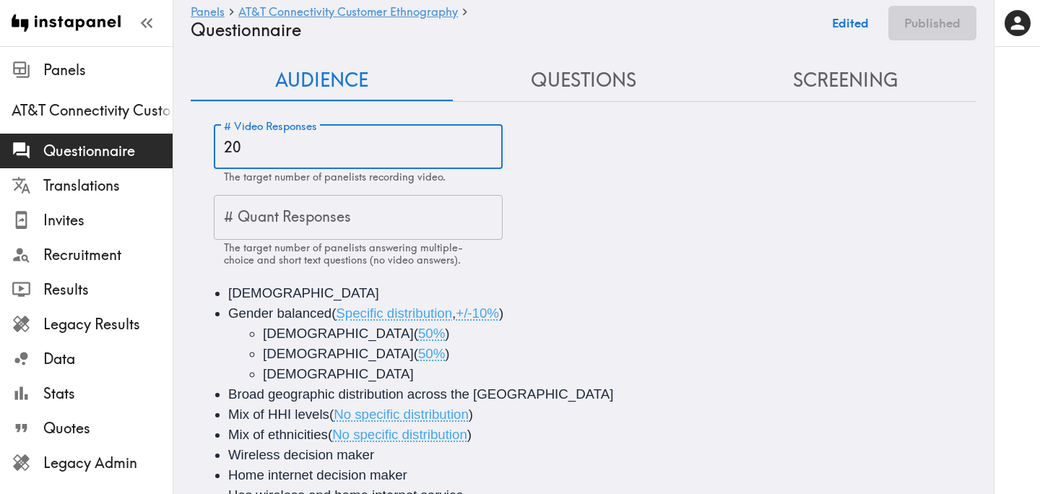
type input "20"
click at [793, 186] on div "# Video Responses 20 # Video Responses The target number of panelists recording…" at bounding box center [595, 196] width 763 height 142
click at [947, 27] on button "Publish" at bounding box center [940, 23] width 74 height 35
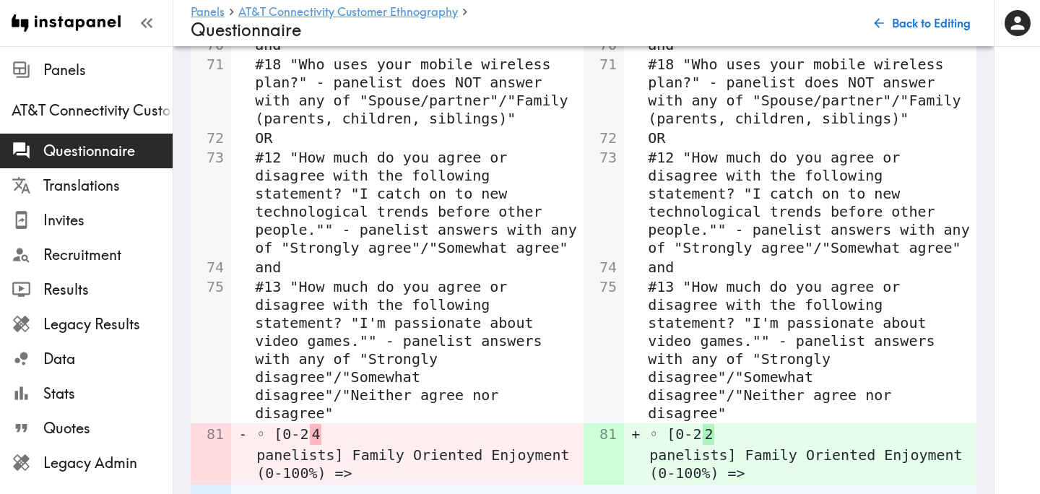
scroll to position [3942, 0]
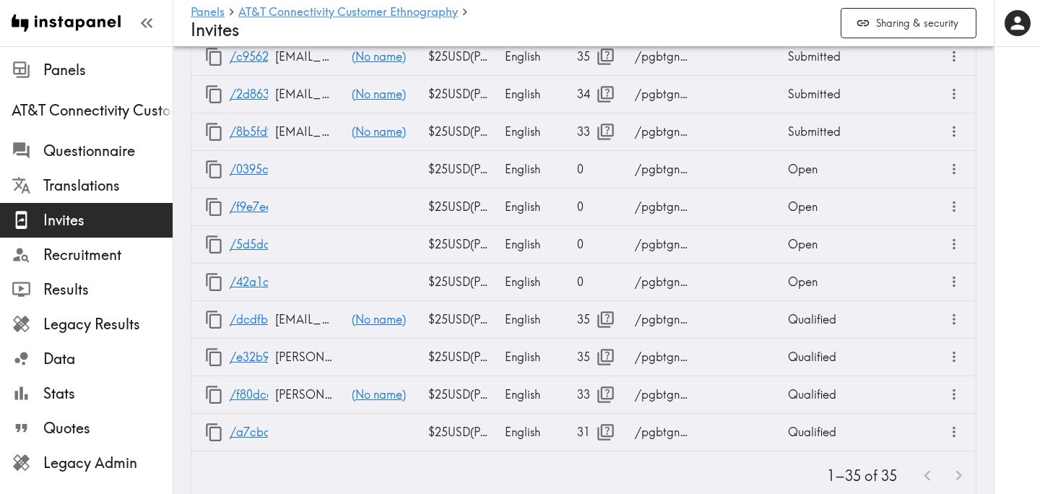
scroll to position [1719, 0]
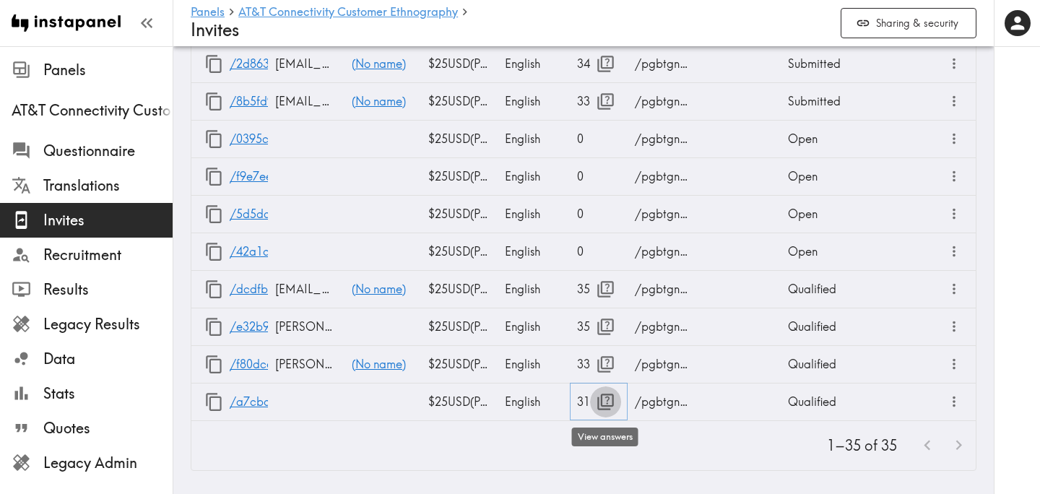
click at [603, 405] on icon "button" at bounding box center [606, 402] width 20 height 20
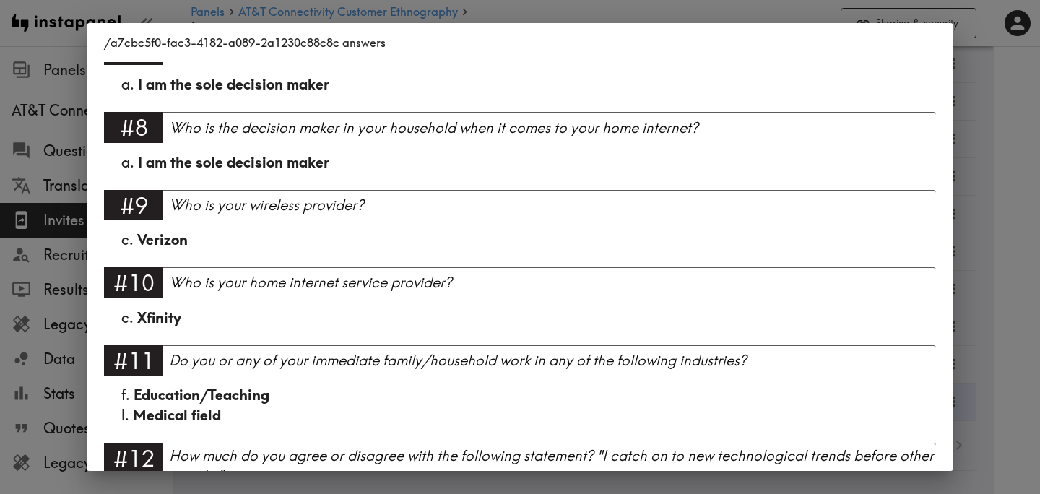
scroll to position [0, 0]
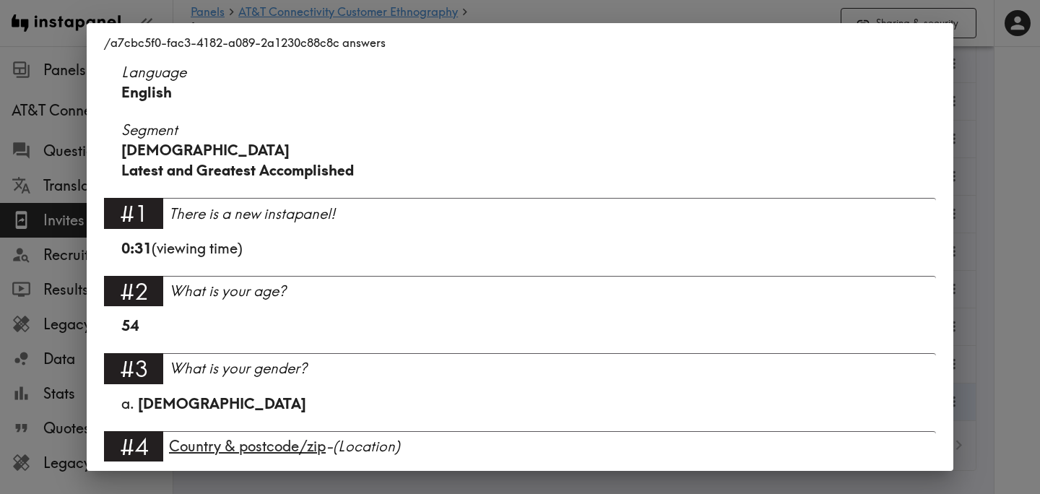
click at [981, 249] on div "/a7cbc5f0-fac3-4182-a089-2a1230c88c8c answers Language English Segment [DEMOGRA…" at bounding box center [520, 247] width 1040 height 494
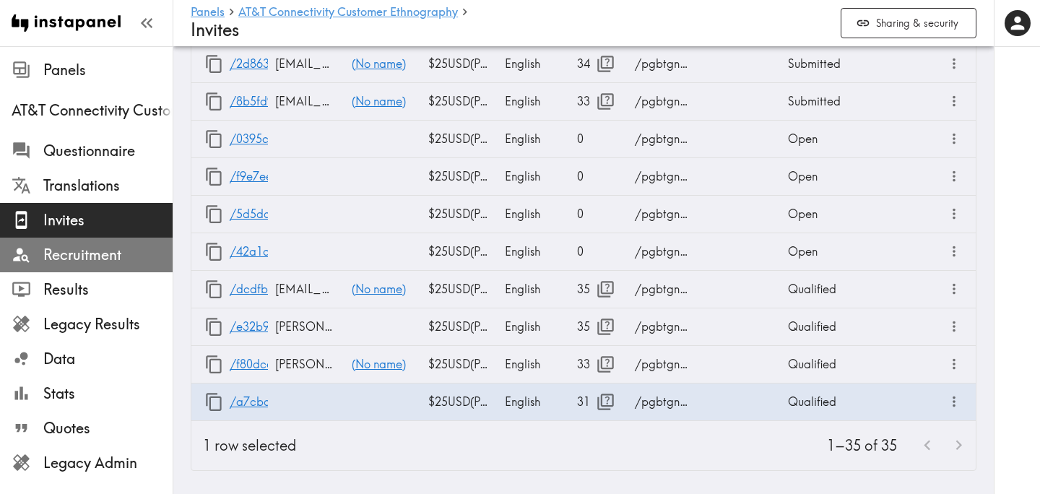
click at [91, 266] on span "Recruitment" at bounding box center [107, 255] width 129 height 26
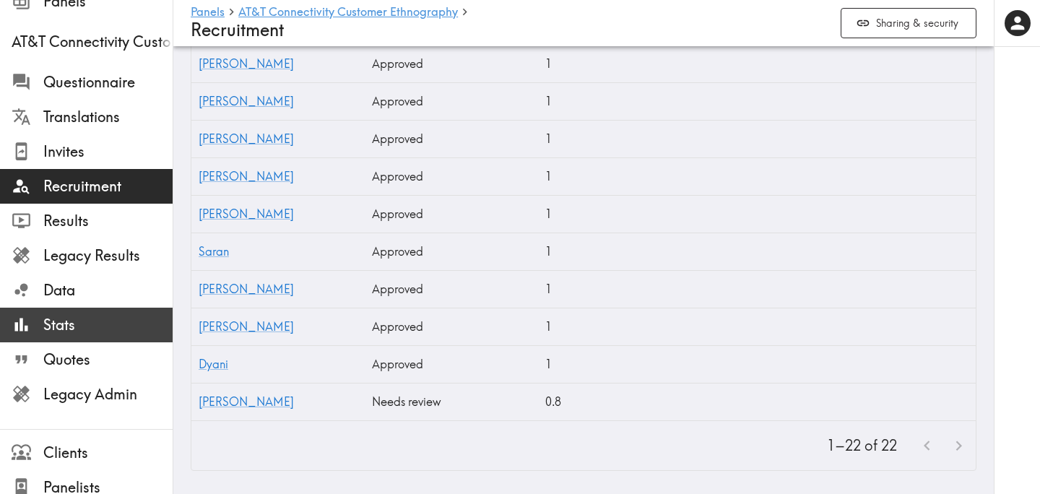
scroll to position [70, 0]
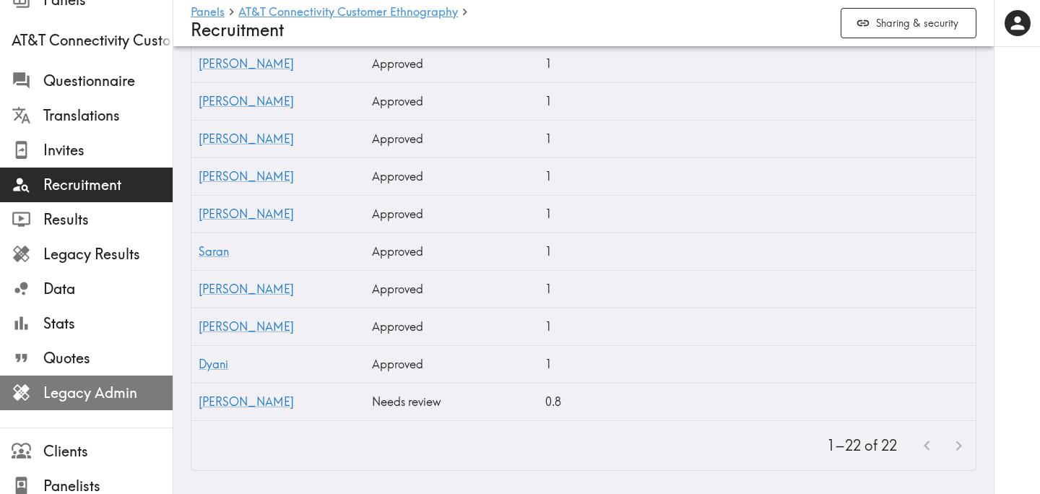
click at [122, 391] on span "Legacy Admin" at bounding box center [107, 393] width 129 height 20
